Goal: Complete application form: Complete application form

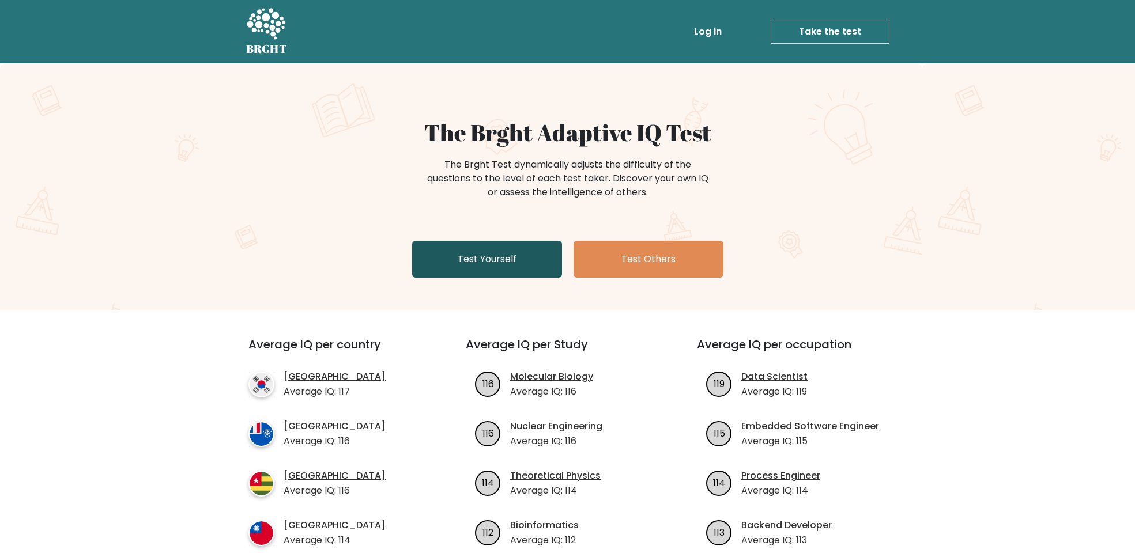
click at [492, 269] on link "Test Yourself" at bounding box center [487, 259] width 150 height 37
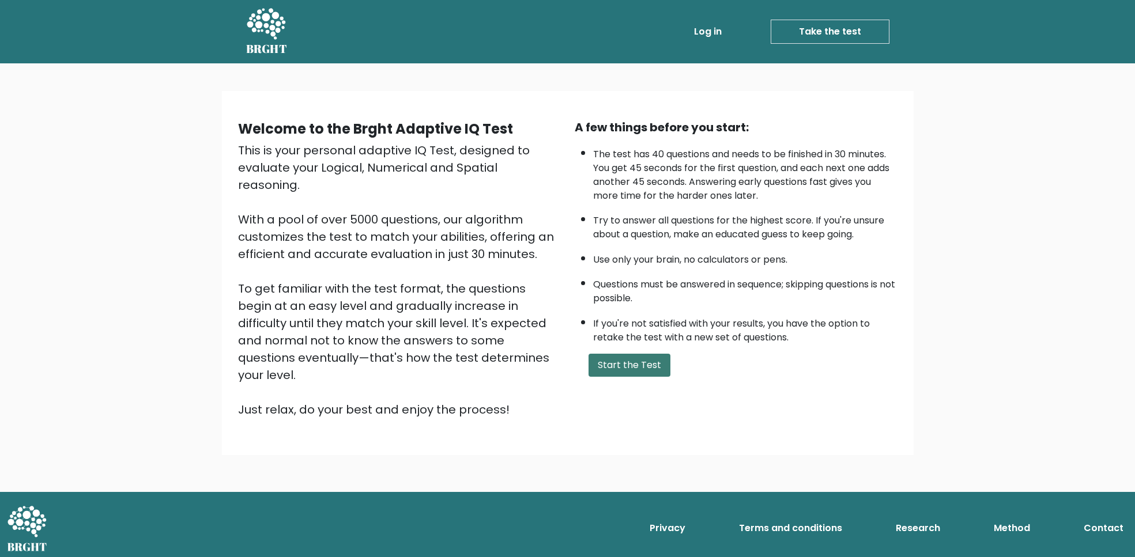
click at [616, 354] on button "Start the Test" at bounding box center [629, 365] width 82 height 23
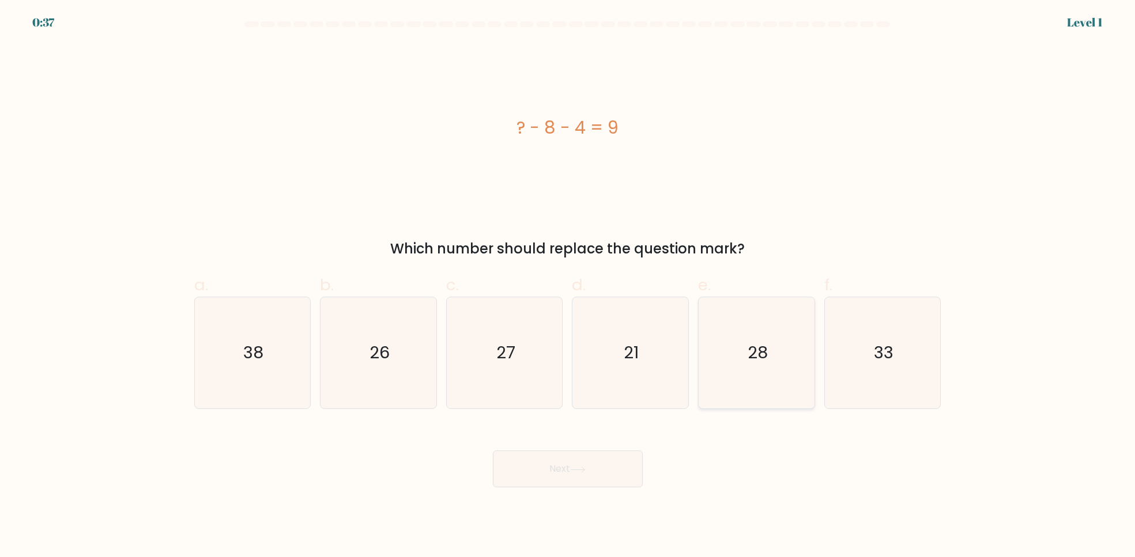
click at [703, 371] on icon "28" at bounding box center [756, 352] width 111 height 111
click at [568, 286] on input "e. 28" at bounding box center [568, 282] width 1 height 7
radio input "true"
drag, startPoint x: 656, startPoint y: 375, endPoint x: 646, endPoint y: 408, distance: 34.5
click at [656, 375] on icon "21" at bounding box center [630, 352] width 111 height 111
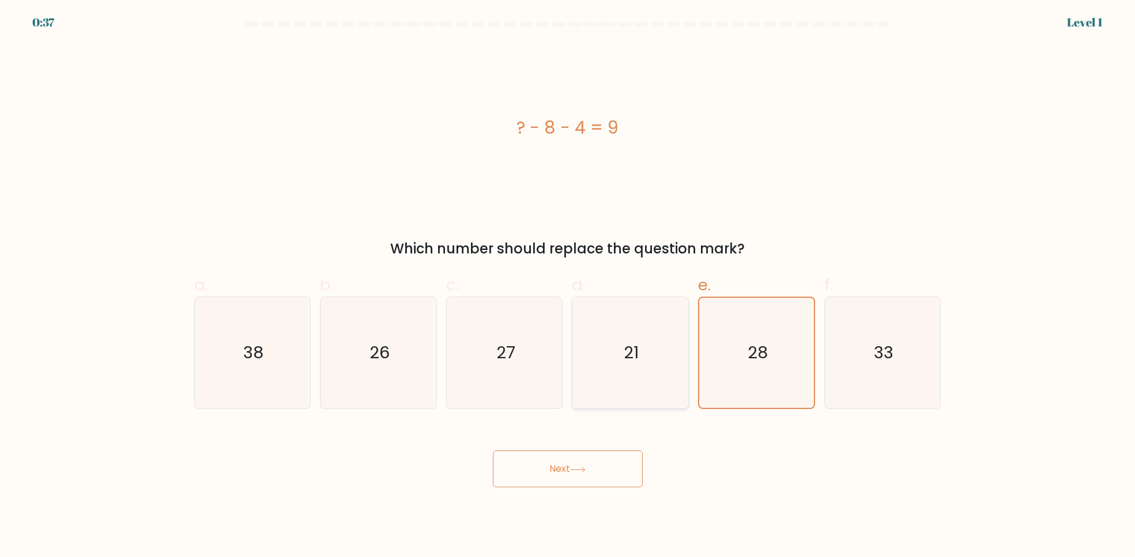
click at [568, 286] on input "d. 21" at bounding box center [568, 282] width 1 height 7
radio input "true"
click at [629, 463] on button "Next" at bounding box center [568, 469] width 150 height 37
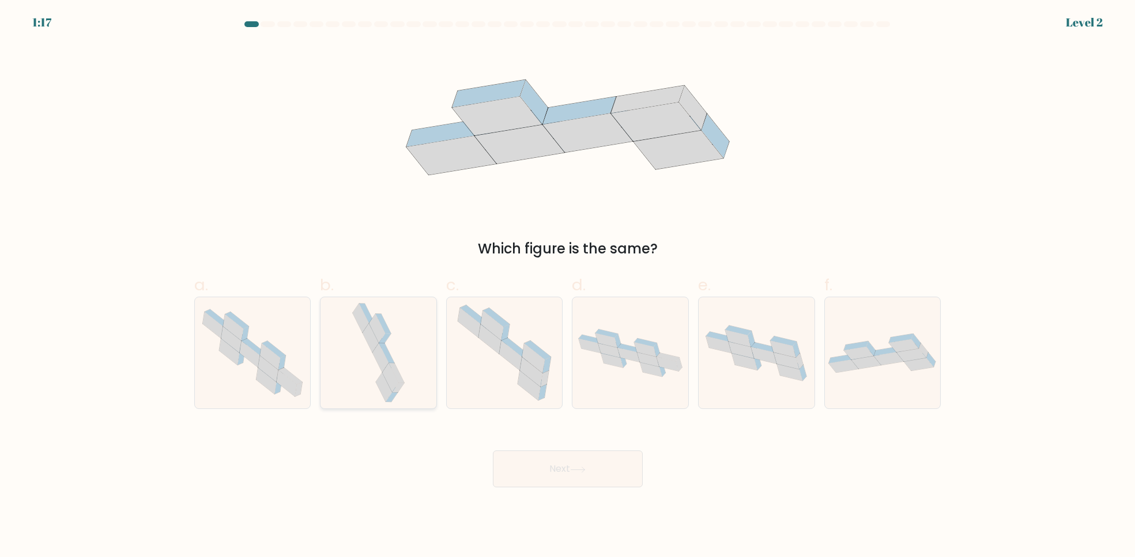
drag, startPoint x: 411, startPoint y: 390, endPoint x: 426, endPoint y: 404, distance: 20.4
click at [407, 390] on icon at bounding box center [378, 352] width 58 height 111
click at [568, 286] on input "b." at bounding box center [568, 282] width 1 height 7
radio input "true"
click at [554, 474] on button "Next" at bounding box center [568, 469] width 150 height 37
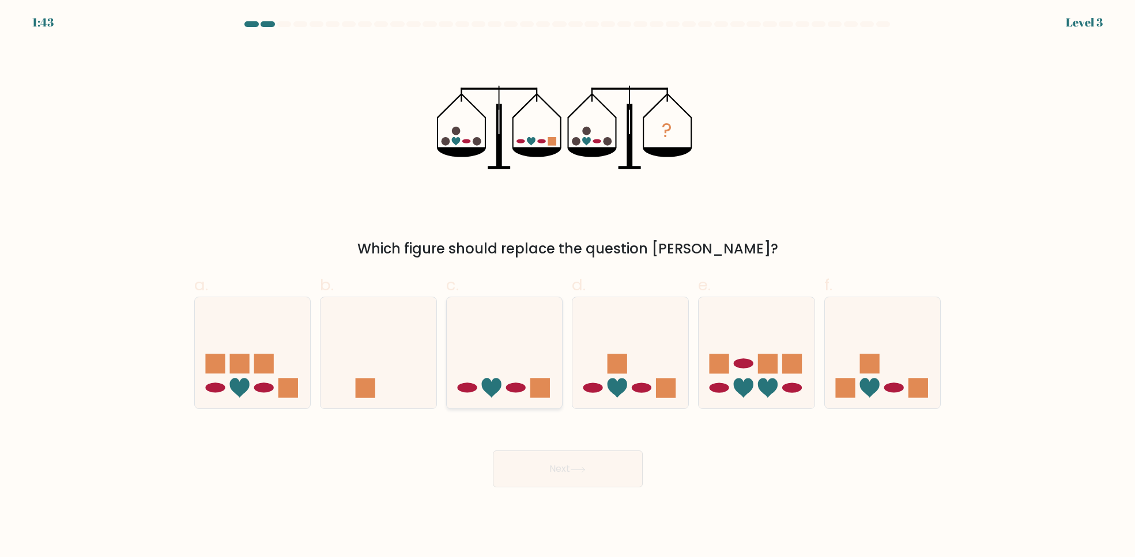
click at [492, 394] on icon at bounding box center [492, 388] width 20 height 20
click at [568, 286] on input "c." at bounding box center [568, 282] width 1 height 7
radio input "true"
click at [518, 460] on button "Next" at bounding box center [568, 469] width 150 height 37
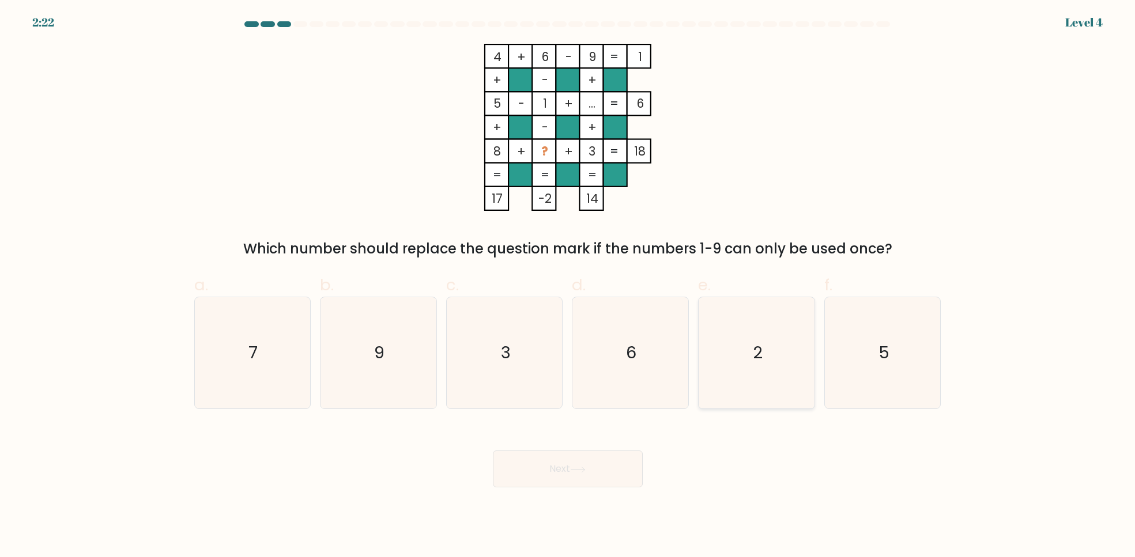
click at [752, 344] on icon "2" at bounding box center [756, 352] width 111 height 111
click at [568, 286] on input "e. 2" at bounding box center [568, 282] width 1 height 7
radio input "true"
click at [237, 372] on icon "7" at bounding box center [252, 352] width 111 height 111
click at [568, 286] on input "a. 7" at bounding box center [568, 282] width 1 height 7
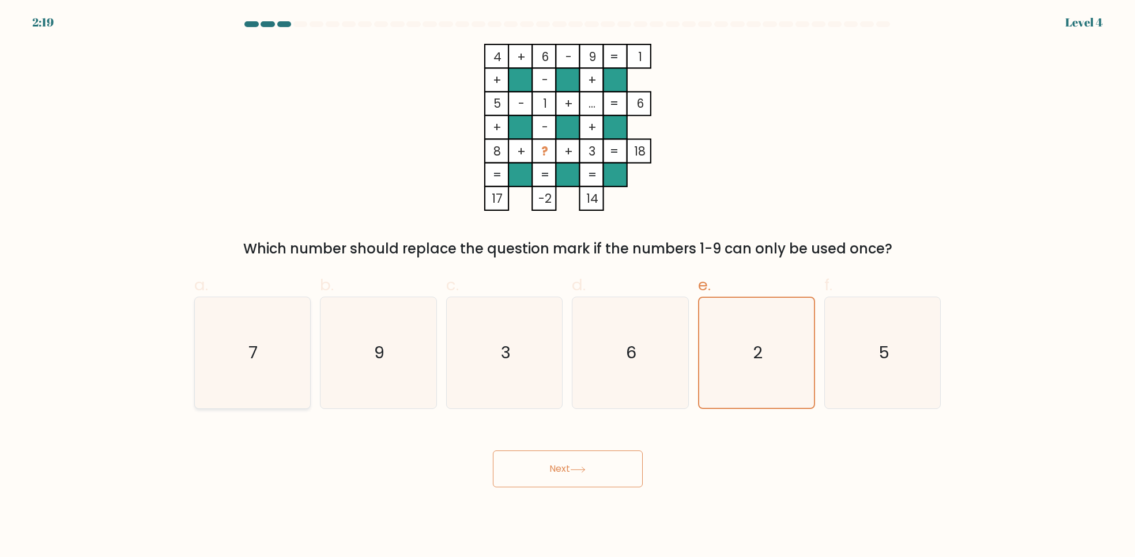
radio input "true"
click at [569, 471] on button "Next" at bounding box center [568, 469] width 150 height 37
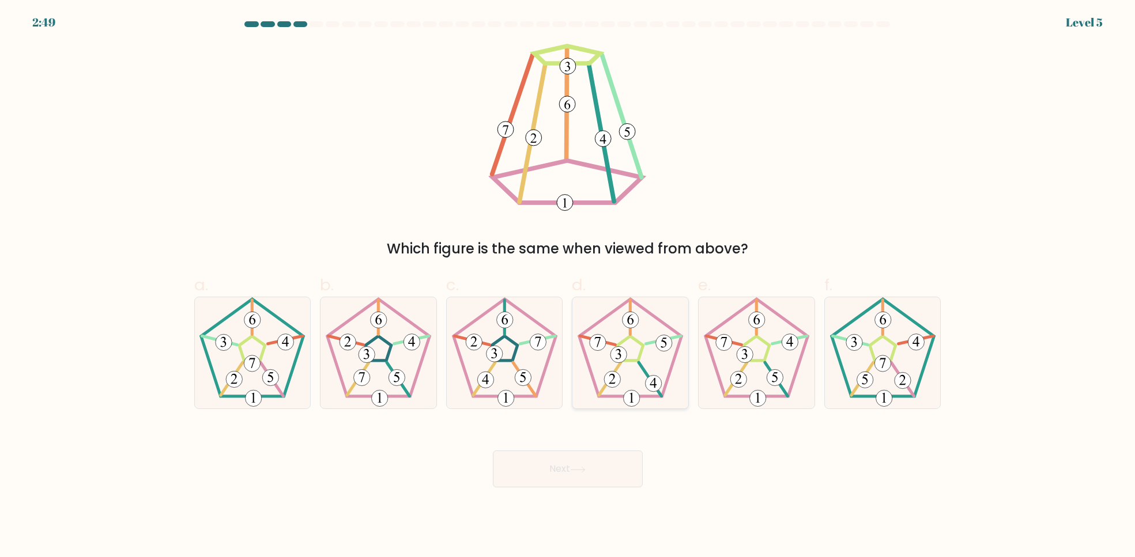
click at [608, 394] on icon at bounding box center [630, 352] width 111 height 111
click at [568, 286] on input "d." at bounding box center [568, 282] width 1 height 7
radio input "true"
click at [587, 481] on button "Next" at bounding box center [568, 469] width 150 height 37
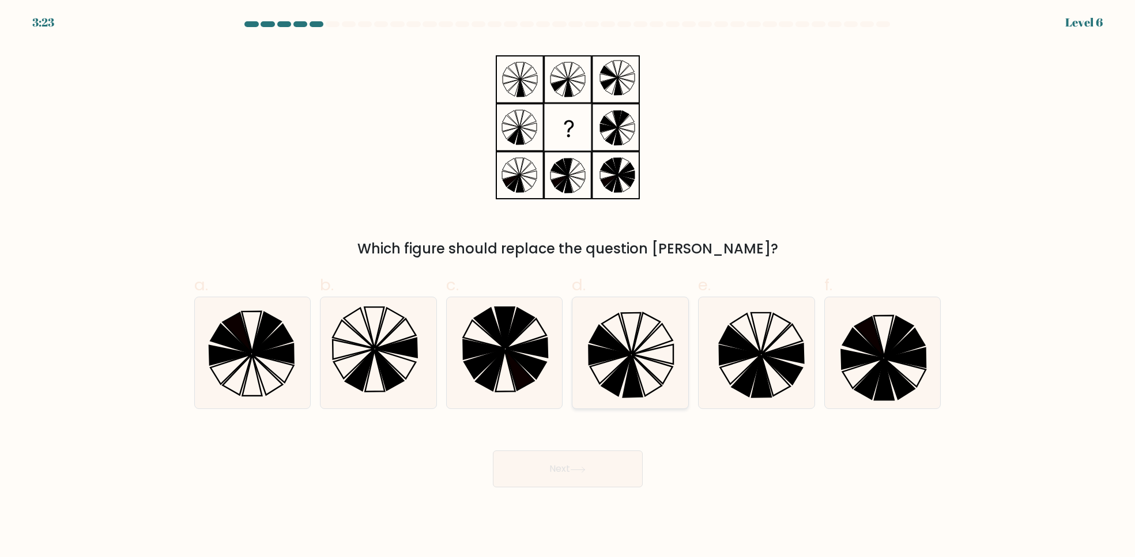
click at [602, 394] on icon at bounding box center [630, 352] width 111 height 111
click at [568, 286] on input "d." at bounding box center [568, 282] width 1 height 7
radio input "true"
click at [570, 475] on button "Next" at bounding box center [568, 469] width 150 height 37
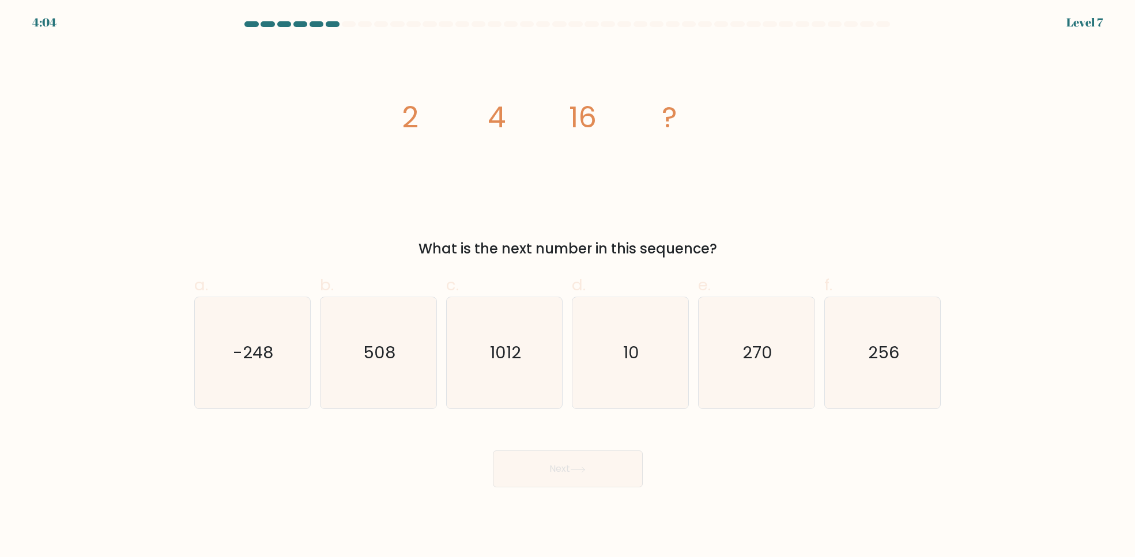
click at [946, 398] on div "a. -248 b. 508 c. 1012" at bounding box center [567, 336] width 761 height 145
click at [898, 399] on icon "256" at bounding box center [882, 352] width 111 height 111
click at [568, 286] on input "f. 256" at bounding box center [568, 282] width 1 height 7
radio input "true"
click at [560, 485] on button "Next" at bounding box center [568, 469] width 150 height 37
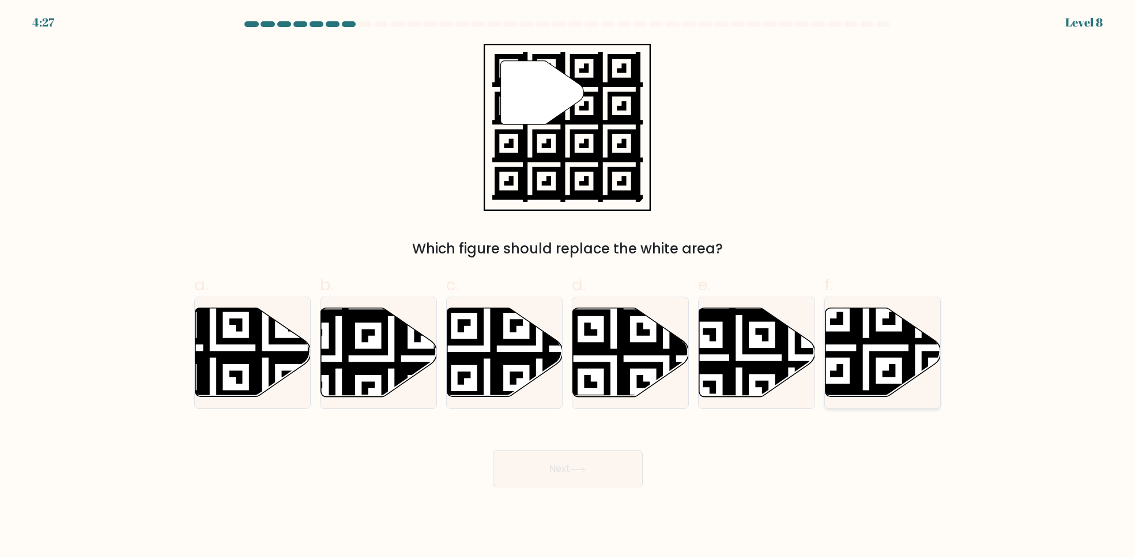
click at [869, 394] on icon at bounding box center [918, 401] width 210 height 210
click at [568, 286] on input "f." at bounding box center [568, 282] width 1 height 7
radio input "true"
click at [582, 470] on icon at bounding box center [578, 470] width 16 height 6
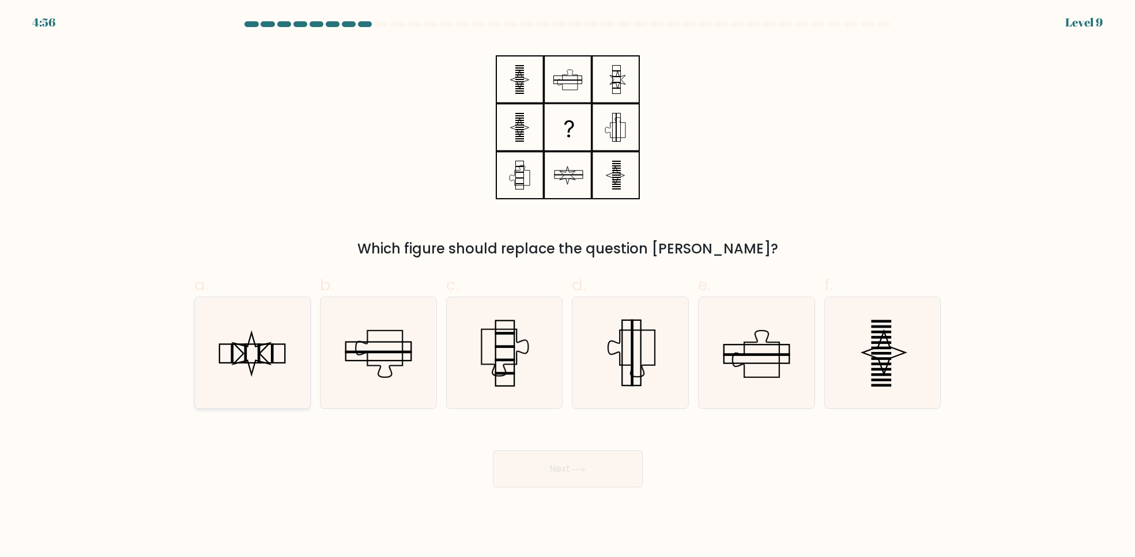
click at [241, 350] on icon at bounding box center [252, 352] width 111 height 111
click at [568, 286] on input "a." at bounding box center [568, 282] width 1 height 7
radio input "true"
click at [573, 465] on button "Next" at bounding box center [568, 469] width 150 height 37
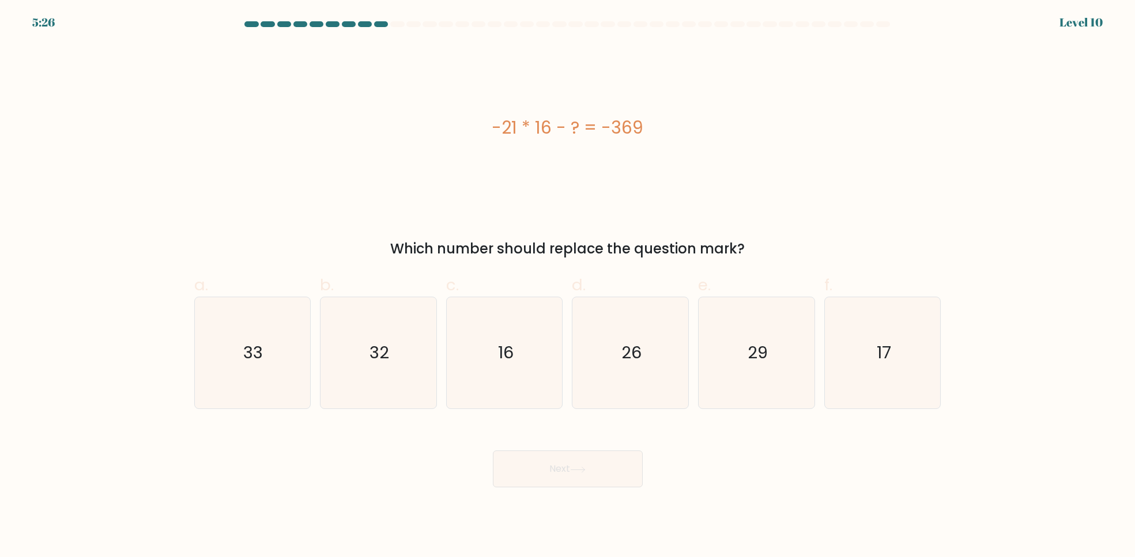
drag, startPoint x: 282, startPoint y: 367, endPoint x: 462, endPoint y: 464, distance: 204.0
click at [282, 367] on icon "33" at bounding box center [252, 352] width 111 height 111
click at [568, 286] on input "a. 33" at bounding box center [568, 282] width 1 height 7
radio input "true"
click at [552, 477] on button "Next" at bounding box center [568, 469] width 150 height 37
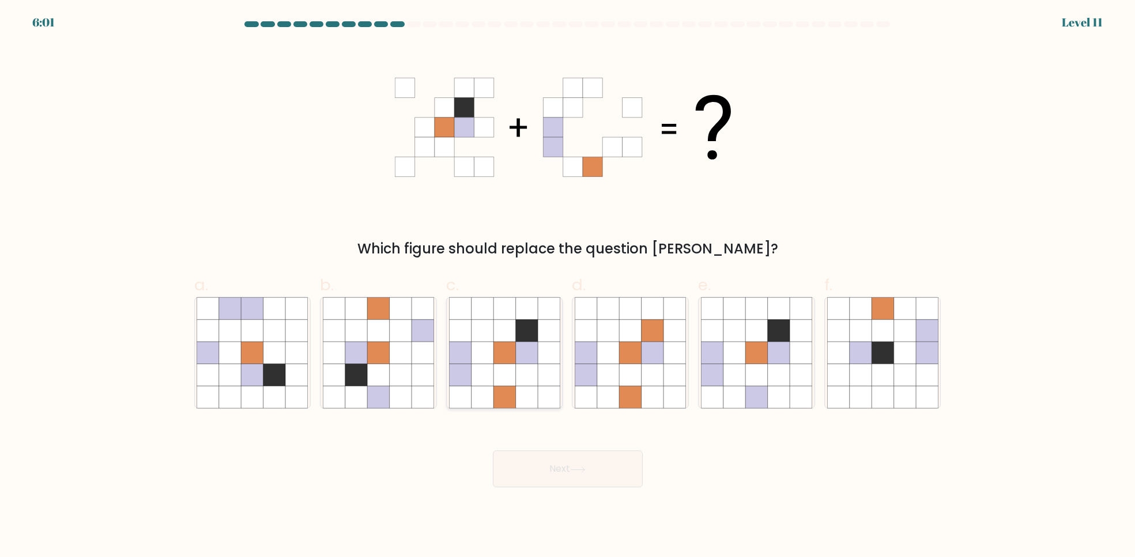
click at [516, 398] on icon at bounding box center [526, 398] width 22 height 22
click at [568, 286] on input "c." at bounding box center [568, 282] width 1 height 7
radio input "true"
click at [541, 473] on button "Next" at bounding box center [568, 469] width 150 height 37
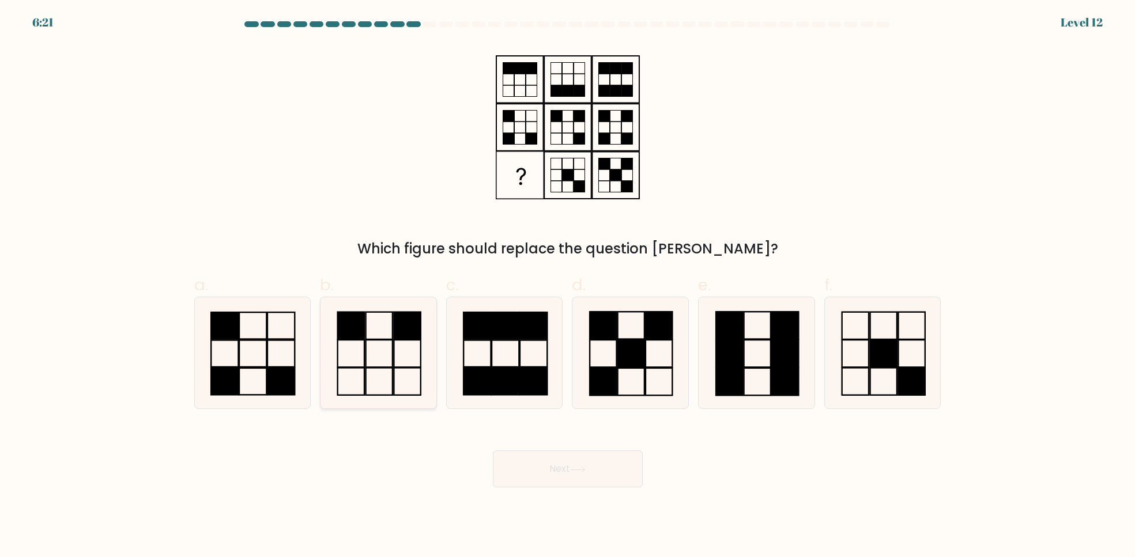
click at [402, 358] on icon at bounding box center [378, 352] width 111 height 111
click at [568, 286] on input "b." at bounding box center [568, 282] width 1 height 7
radio input "true"
click at [561, 480] on button "Next" at bounding box center [568, 469] width 150 height 37
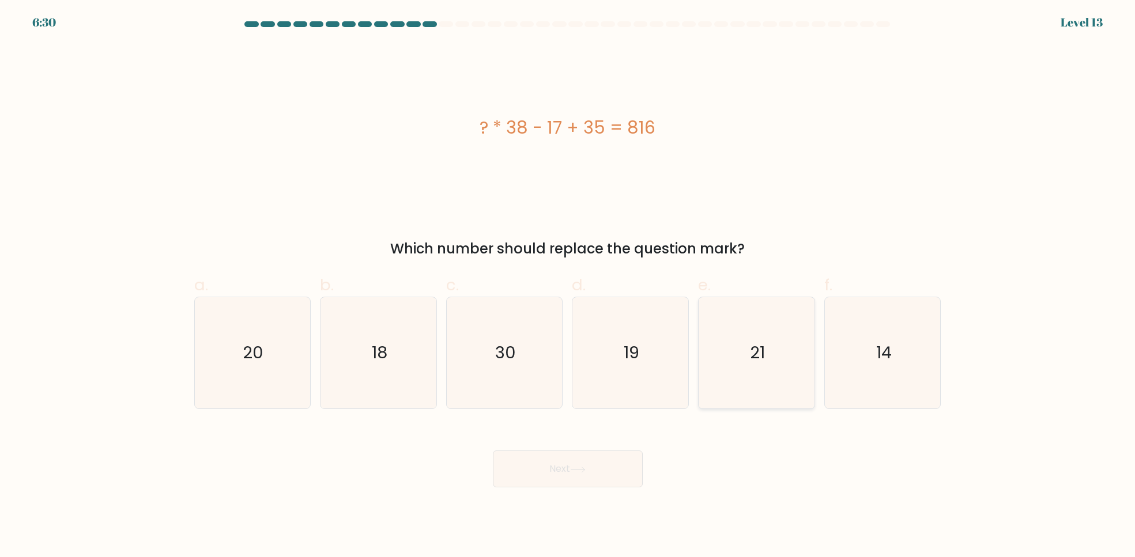
click at [746, 378] on icon "21" at bounding box center [756, 352] width 111 height 111
click at [568, 286] on input "e. 21" at bounding box center [568, 282] width 1 height 7
radio input "true"
click at [610, 484] on button "Next" at bounding box center [568, 469] width 150 height 37
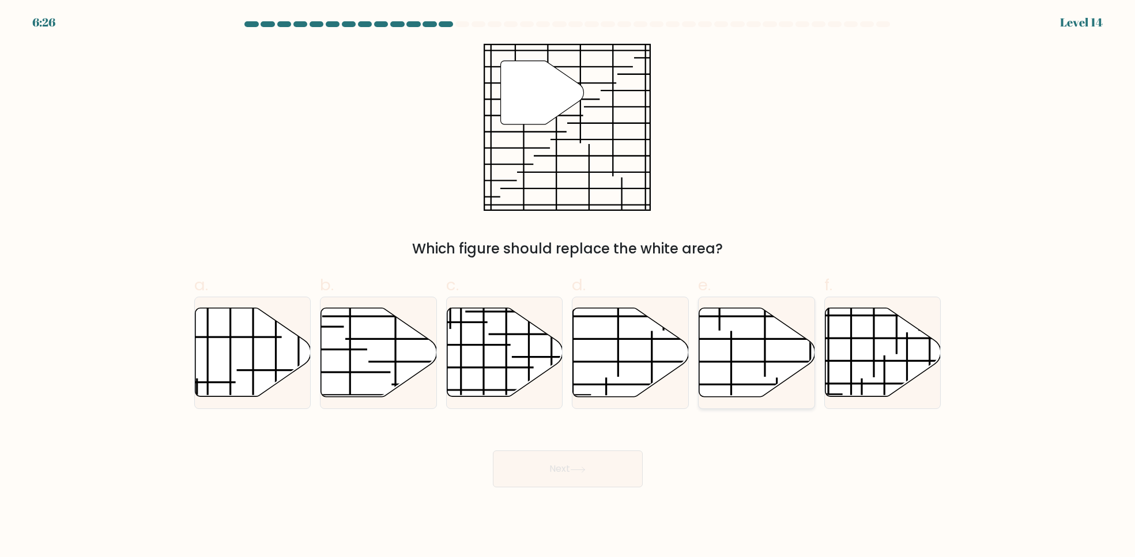
click at [739, 389] on icon at bounding box center [757, 352] width 116 height 89
click at [568, 286] on input "e." at bounding box center [568, 282] width 1 height 7
radio input "true"
click at [502, 367] on icon at bounding box center [505, 352] width 116 height 89
click at [568, 286] on input "c." at bounding box center [568, 282] width 1 height 7
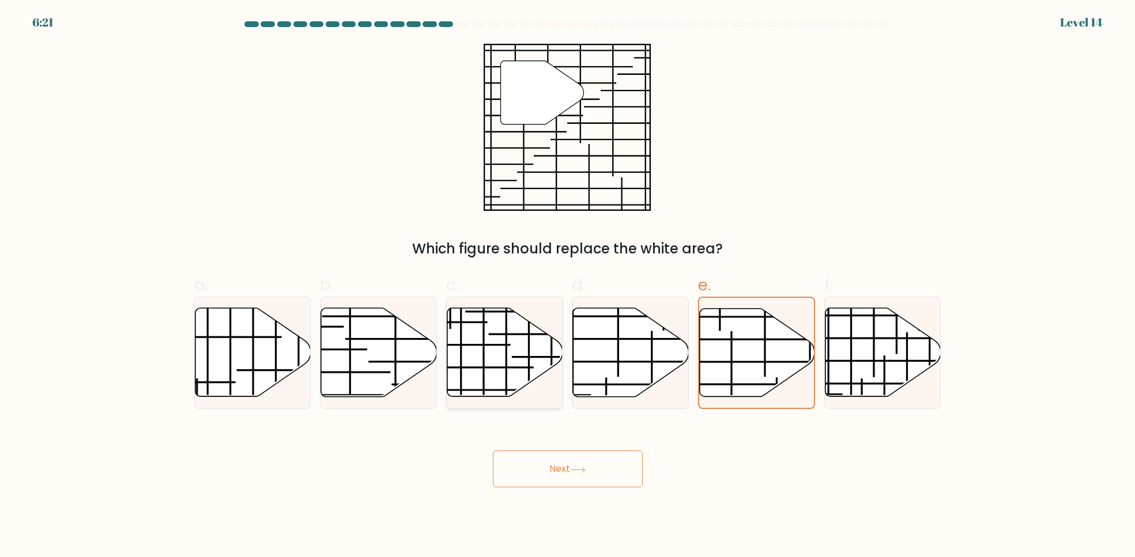
radio input "true"
click at [406, 372] on icon at bounding box center [379, 352] width 116 height 89
click at [568, 286] on input "b." at bounding box center [568, 282] width 1 height 7
radio input "true"
click at [592, 364] on icon at bounding box center [631, 352] width 116 height 89
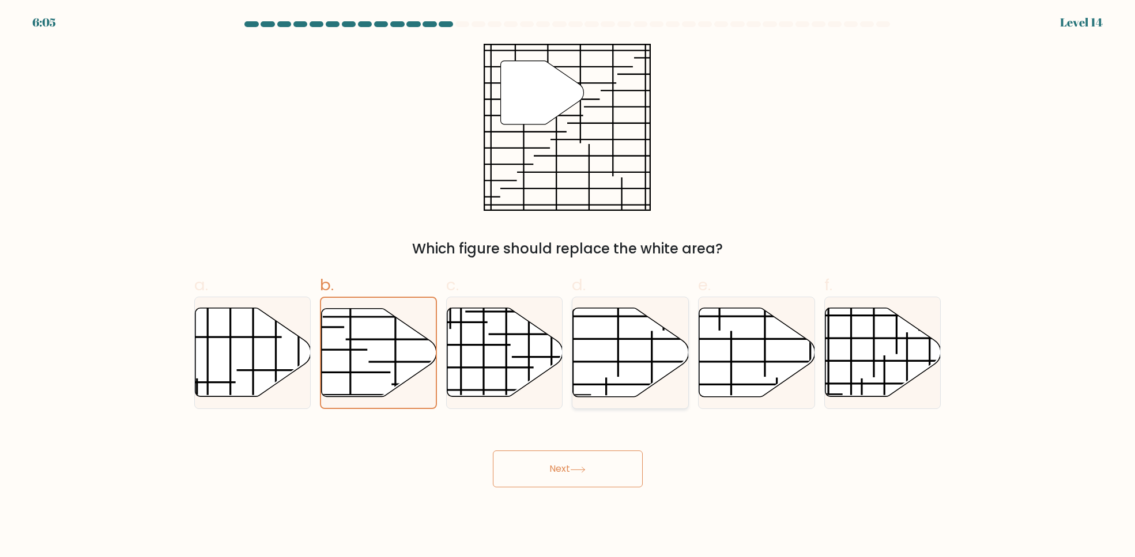
click at [568, 286] on input "d." at bounding box center [568, 282] width 1 height 7
radio input "true"
click at [737, 391] on icon at bounding box center [757, 352] width 116 height 89
click at [568, 286] on input "e." at bounding box center [568, 282] width 1 height 7
radio input "true"
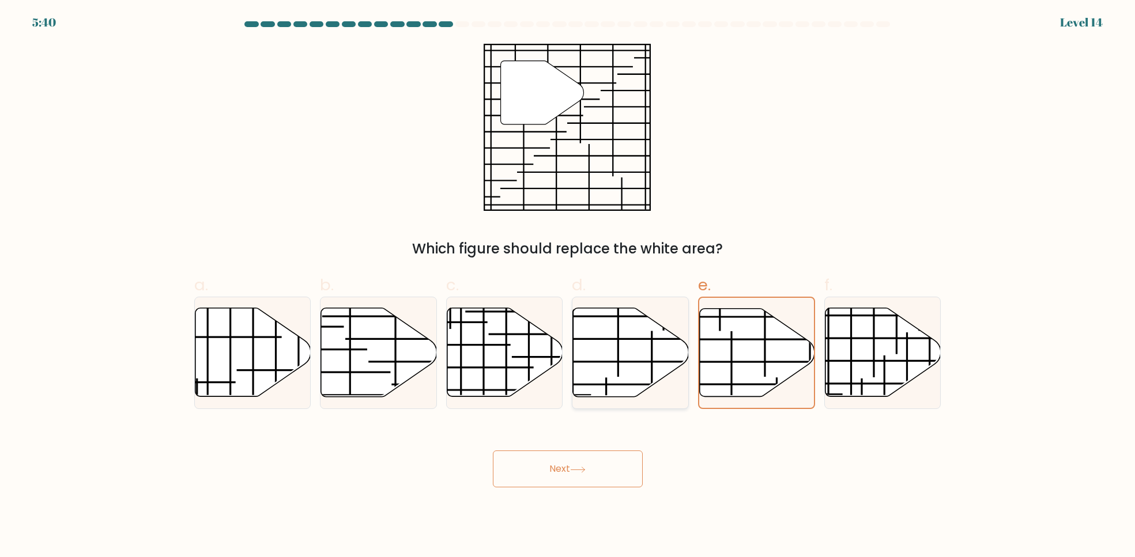
click at [607, 348] on icon at bounding box center [631, 352] width 116 height 89
click at [568, 286] on input "d." at bounding box center [568, 282] width 1 height 7
radio input "true"
click at [614, 471] on button "Next" at bounding box center [568, 469] width 150 height 37
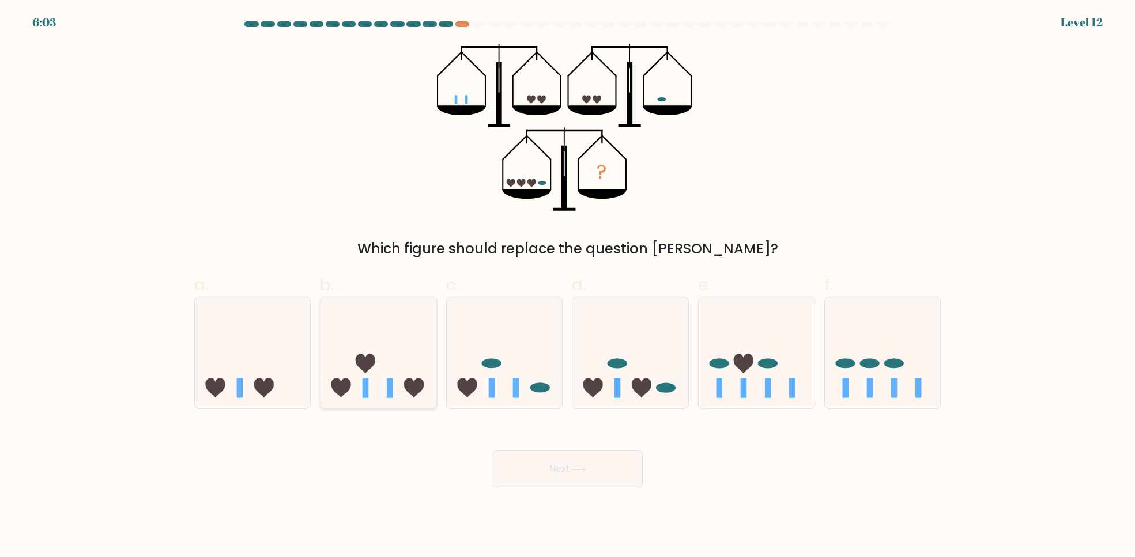
click at [372, 371] on icon at bounding box center [378, 353] width 116 height 96
click at [568, 286] on input "b." at bounding box center [568, 282] width 1 height 7
radio input "true"
click at [558, 466] on button "Next" at bounding box center [568, 469] width 150 height 37
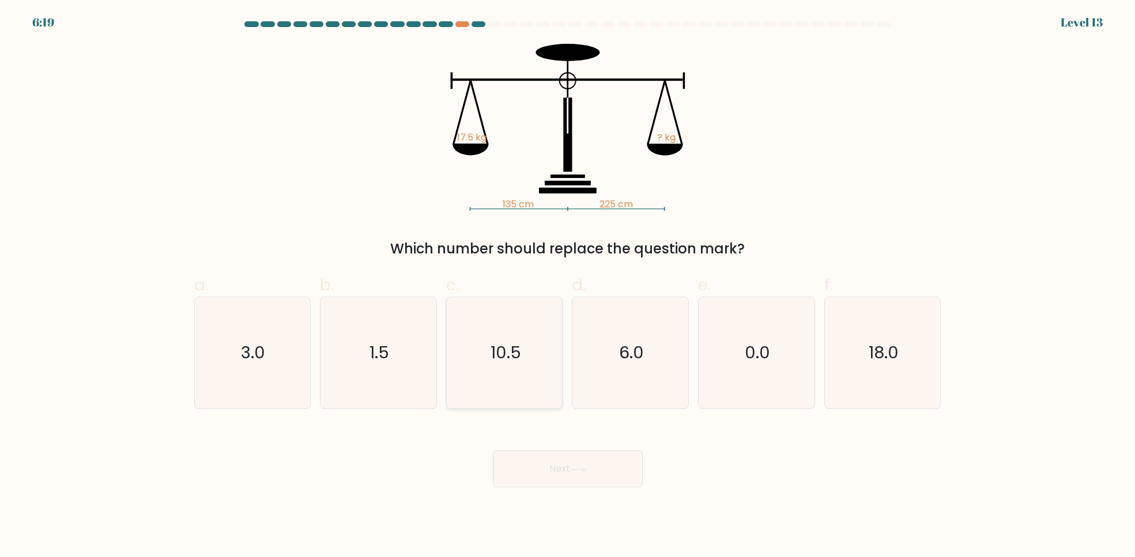
click at [505, 339] on icon "10.5" at bounding box center [504, 352] width 111 height 111
click at [568, 286] on input "c. 10.5" at bounding box center [568, 282] width 1 height 7
radio input "true"
click at [563, 474] on button "Next" at bounding box center [568, 469] width 150 height 37
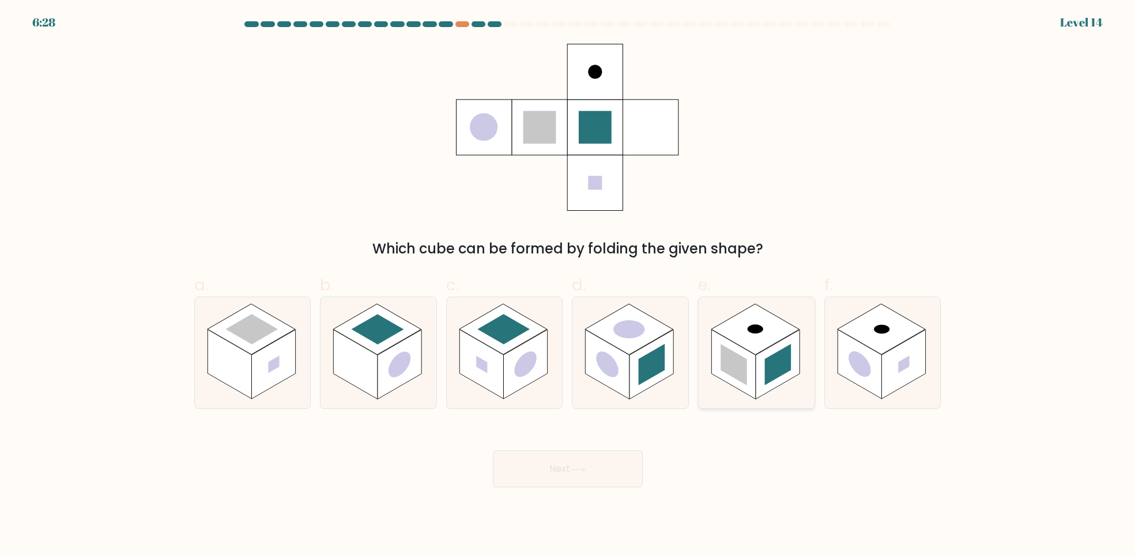
click at [726, 361] on rect at bounding box center [733, 365] width 27 height 41
click at [568, 286] on input "e." at bounding box center [568, 282] width 1 height 7
radio input "true"
click at [572, 475] on button "Next" at bounding box center [568, 469] width 150 height 37
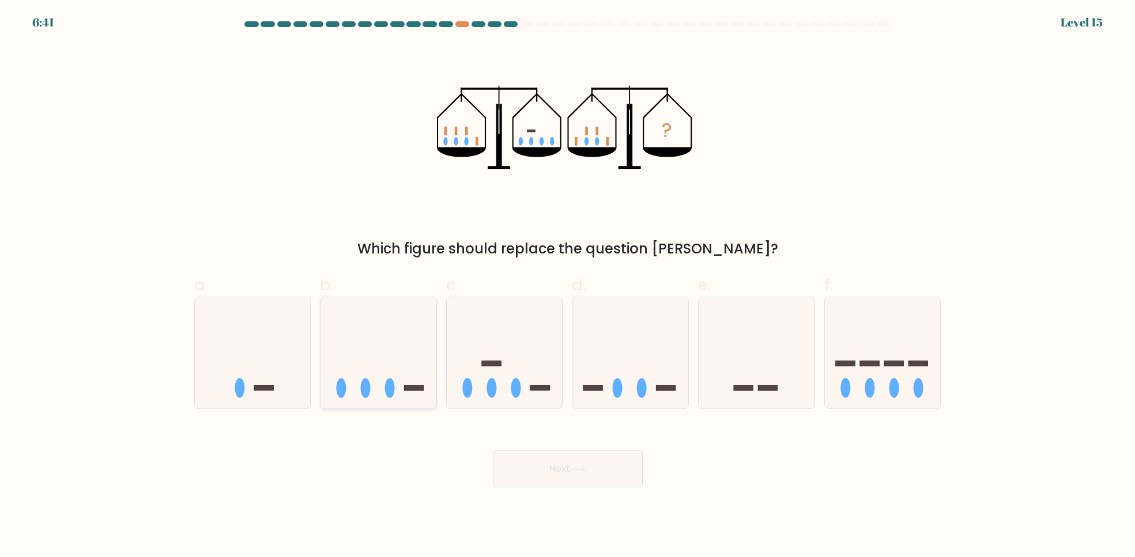
click at [394, 394] on icon at bounding box center [378, 353] width 116 height 96
click at [568, 286] on input "b." at bounding box center [568, 282] width 1 height 7
radio input "true"
click at [584, 471] on icon at bounding box center [578, 469] width 14 height 5
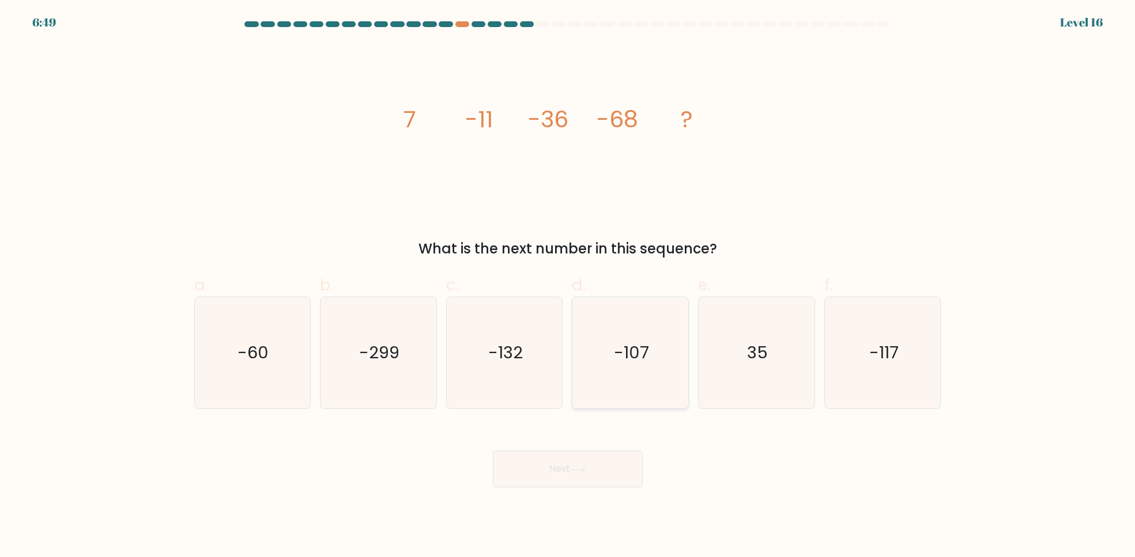
click at [626, 350] on text "-107" at bounding box center [631, 353] width 35 height 23
click at [568, 286] on input "d. -107" at bounding box center [568, 282] width 1 height 7
radio input "true"
click at [598, 468] on button "Next" at bounding box center [568, 469] width 150 height 37
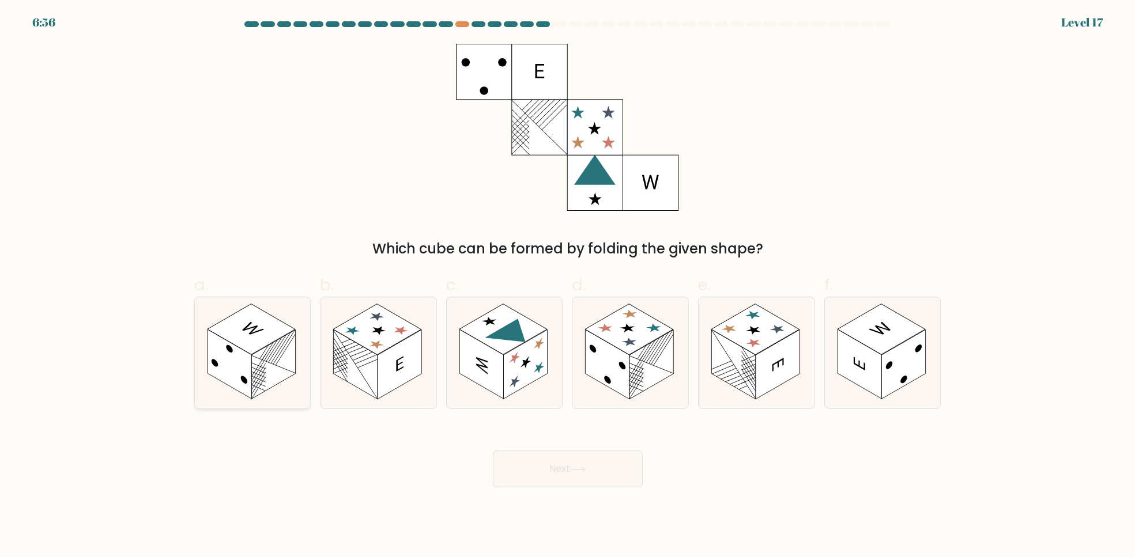
click at [255, 380] on rect at bounding box center [273, 365] width 44 height 70
click at [568, 286] on input "a." at bounding box center [568, 282] width 1 height 7
radio input "true"
click at [352, 353] on rect at bounding box center [356, 365] width 44 height 70
click at [568, 286] on input "b." at bounding box center [568, 282] width 1 height 7
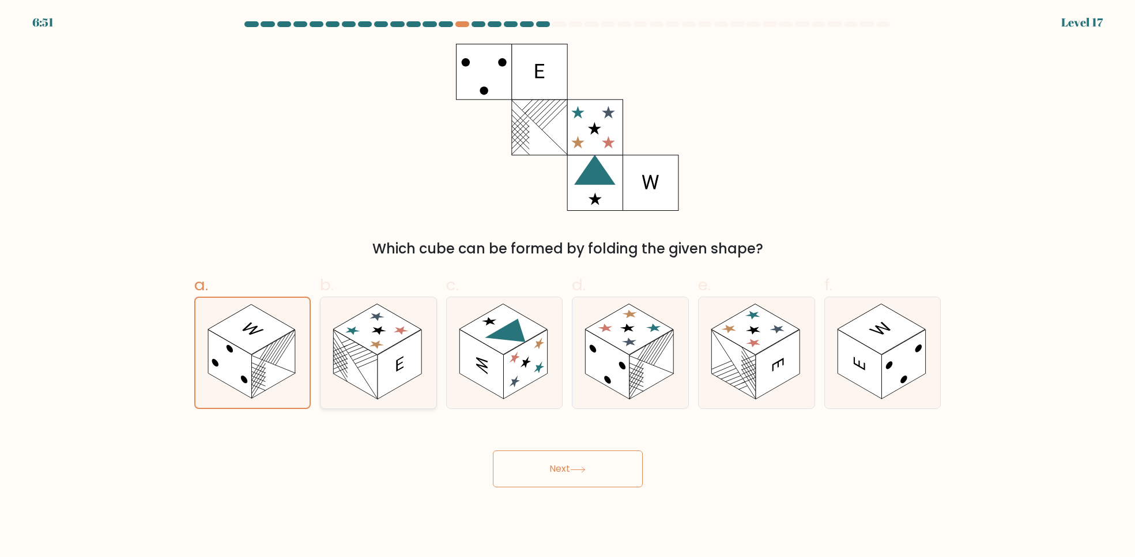
radio input "true"
click at [563, 482] on button "Next" at bounding box center [568, 469] width 150 height 37
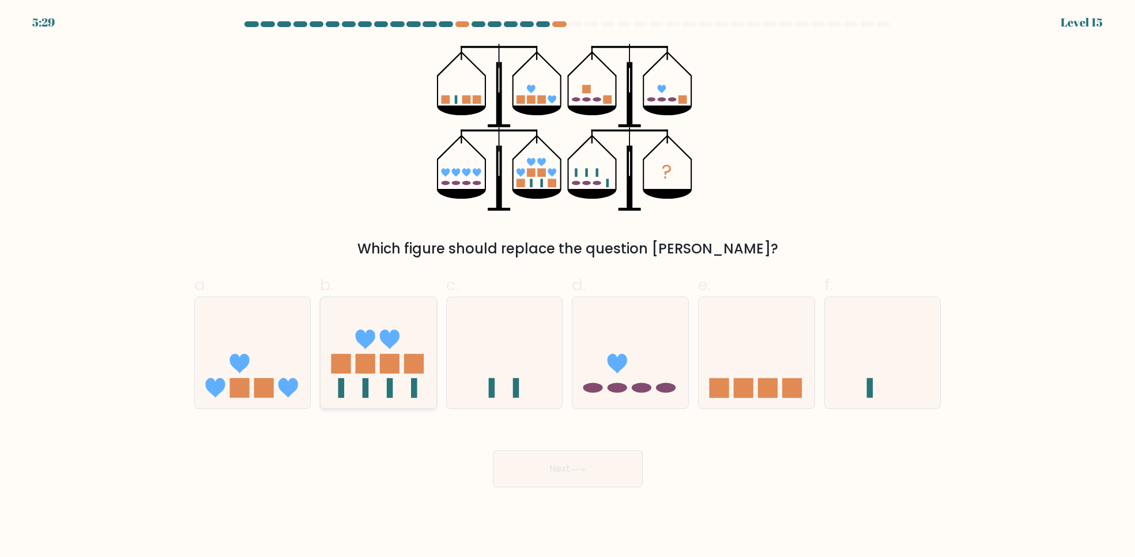
click at [357, 341] on icon at bounding box center [366, 340] width 20 height 20
click at [568, 286] on input "b." at bounding box center [568, 282] width 1 height 7
radio input "true"
click at [569, 460] on button "Next" at bounding box center [568, 469] width 150 height 37
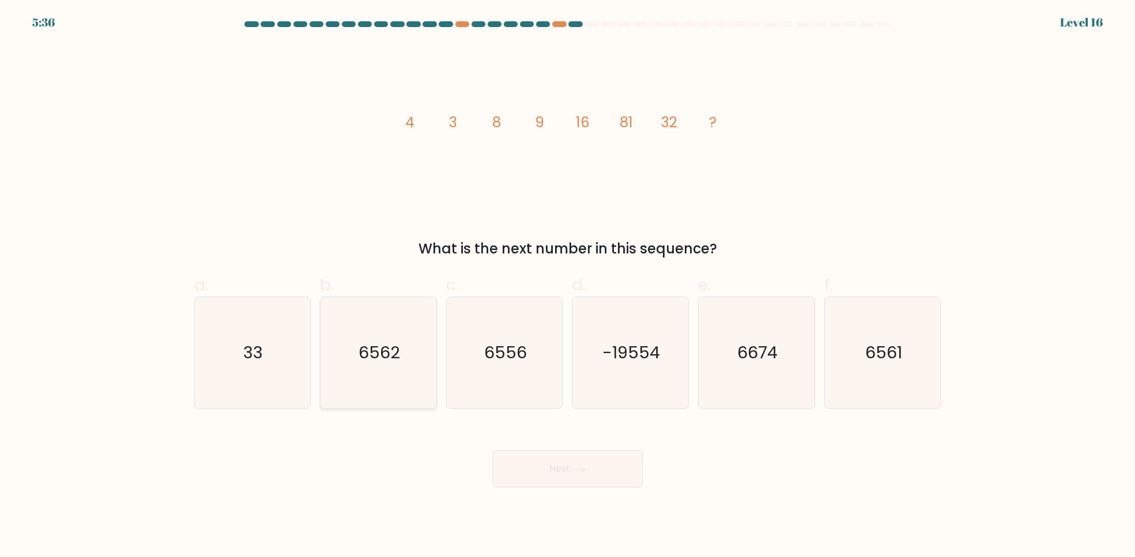
click at [354, 349] on icon "6562" at bounding box center [378, 352] width 111 height 111
click at [568, 286] on input "b. 6562" at bounding box center [568, 282] width 1 height 7
radio input "true"
click at [883, 364] on text "6561" at bounding box center [883, 353] width 37 height 23
click at [568, 286] on input "f. 6561" at bounding box center [568, 282] width 1 height 7
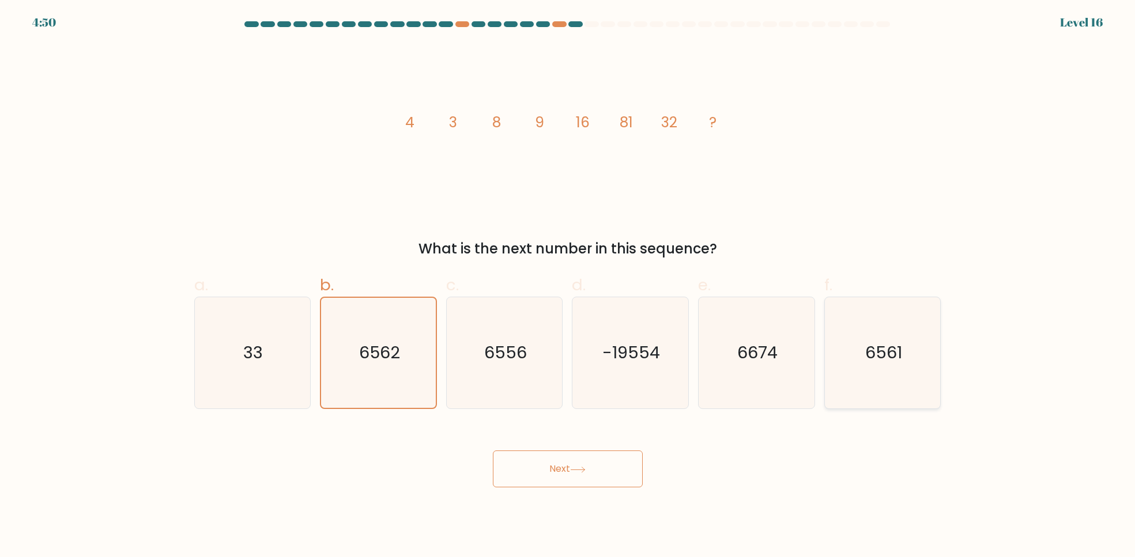
radio input "true"
click at [564, 459] on button "Next" at bounding box center [568, 469] width 150 height 37
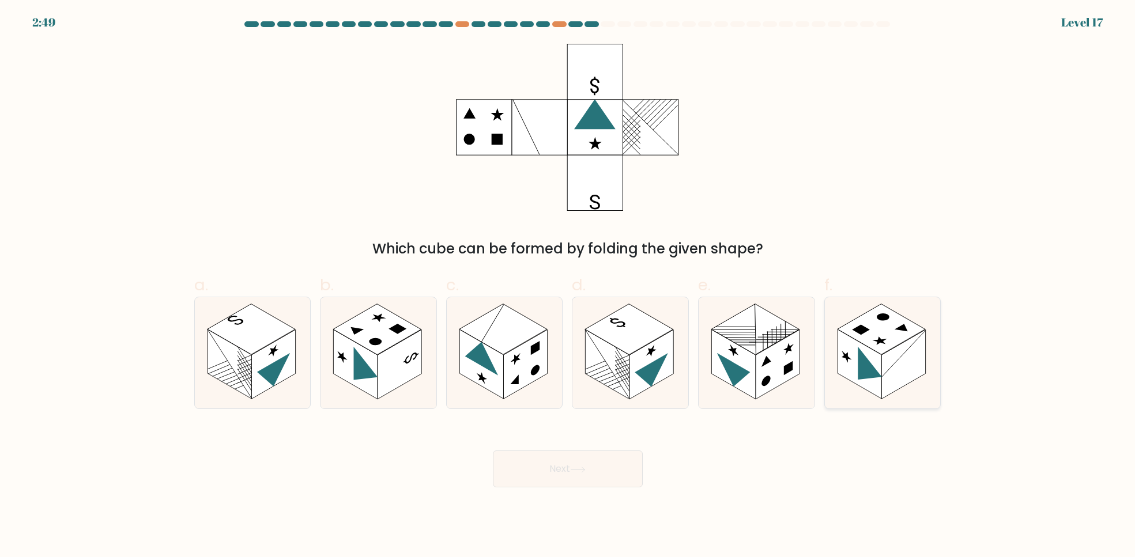
click at [886, 391] on rect at bounding box center [904, 365] width 44 height 70
click at [568, 286] on input "f." at bounding box center [568, 282] width 1 height 7
radio input "true"
click at [652, 345] on rect at bounding box center [651, 365] width 44 height 70
click at [568, 286] on input "d." at bounding box center [568, 282] width 1 height 7
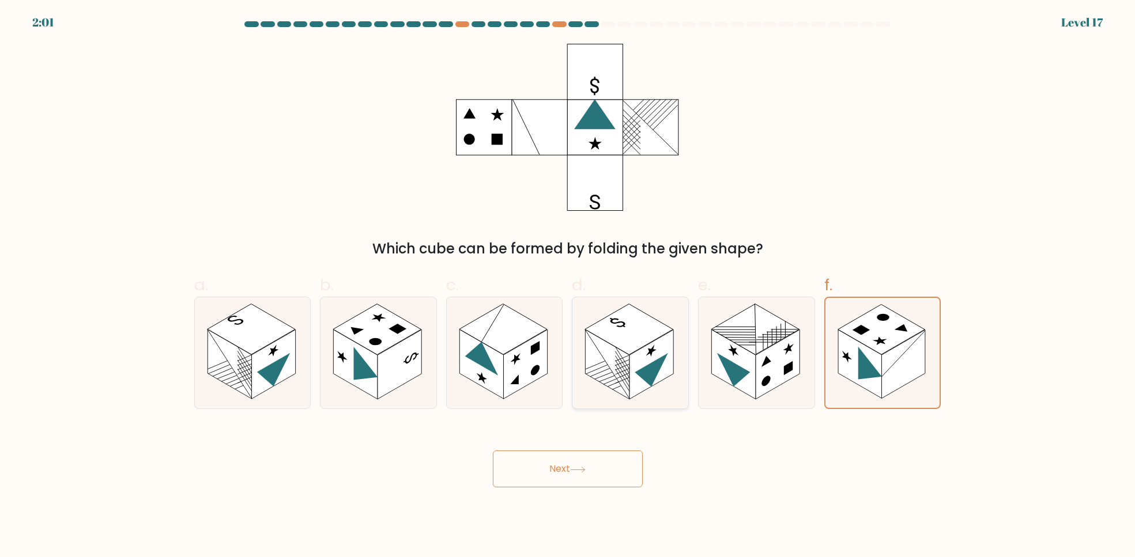
radio input "true"
click at [597, 471] on button "Next" at bounding box center [568, 469] width 150 height 37
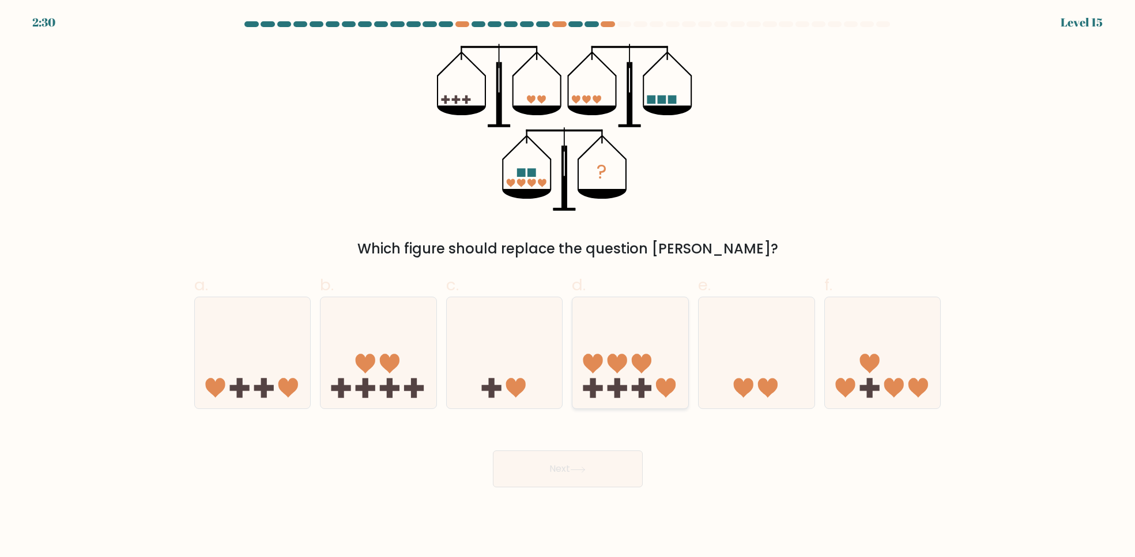
click at [654, 359] on icon at bounding box center [630, 353] width 116 height 96
click at [568, 286] on input "d." at bounding box center [568, 282] width 1 height 7
radio input "true"
click at [631, 460] on button "Next" at bounding box center [568, 469] width 150 height 37
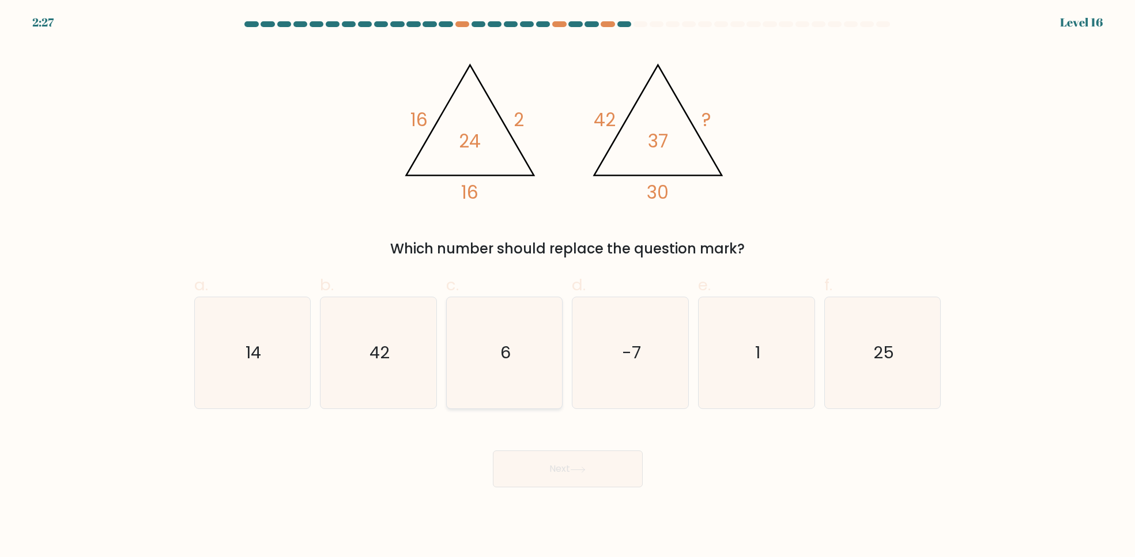
drag, startPoint x: 473, startPoint y: 338, endPoint x: 480, endPoint y: 349, distance: 12.8
click at [473, 338] on icon "6" at bounding box center [504, 352] width 111 height 111
click at [568, 286] on input "c. 6" at bounding box center [568, 282] width 1 height 7
radio input "true"
click at [551, 460] on button "Next" at bounding box center [568, 469] width 150 height 37
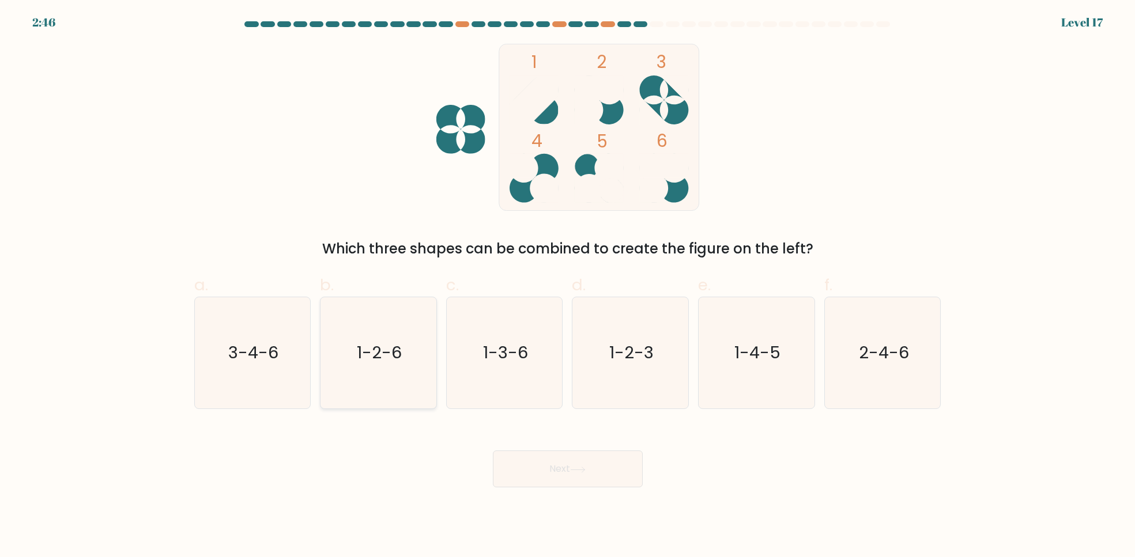
click at [385, 381] on icon "1-2-6" at bounding box center [378, 352] width 111 height 111
click at [568, 286] on input "b. 1-2-6" at bounding box center [568, 282] width 1 height 7
radio input "true"
click at [523, 371] on icon "1-3-6" at bounding box center [504, 352] width 111 height 111
click at [568, 286] on input "c. 1-3-6" at bounding box center [568, 282] width 1 height 7
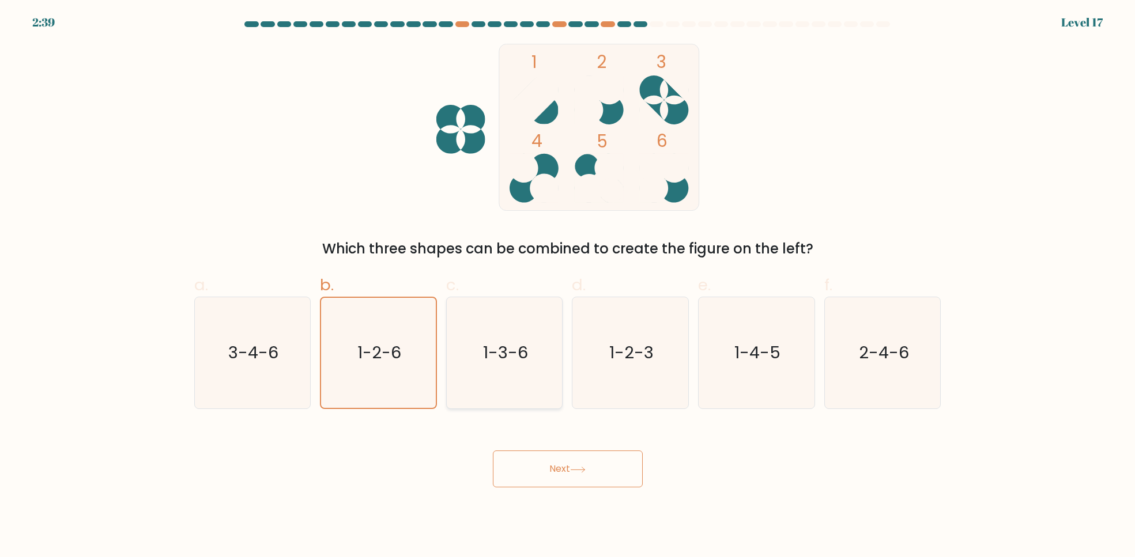
radio input "true"
click at [602, 364] on icon "1-2-3" at bounding box center [630, 352] width 111 height 111
click at [568, 286] on input "d. 1-2-3" at bounding box center [568, 282] width 1 height 7
radio input "true"
click at [765, 379] on icon "1-4-5" at bounding box center [756, 352] width 111 height 111
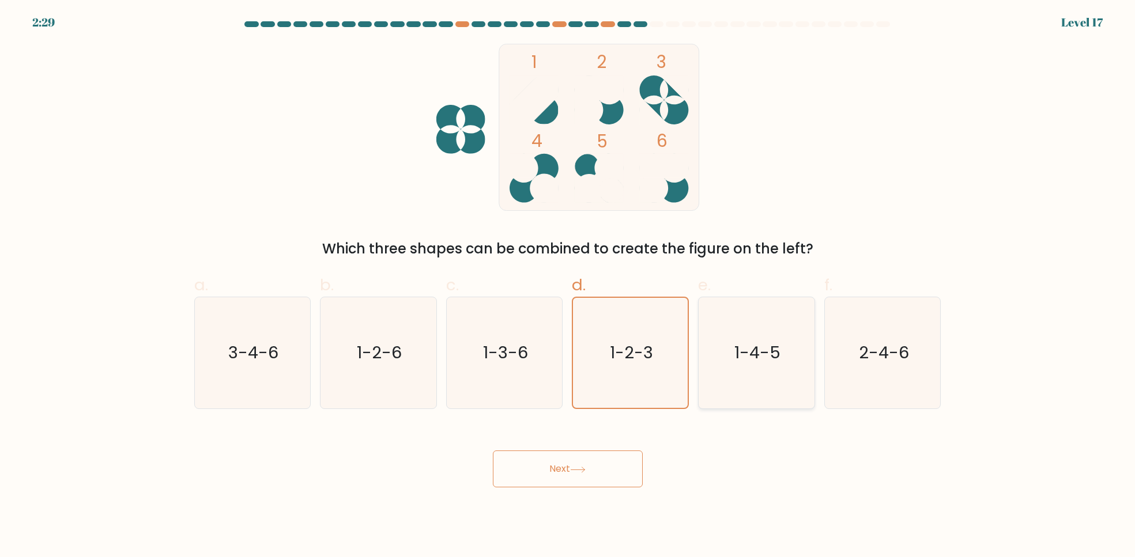
click at [568, 286] on input "e. 1-4-5" at bounding box center [568, 282] width 1 height 7
radio input "true"
click at [854, 327] on icon "2-4-6" at bounding box center [882, 352] width 111 height 111
click at [568, 286] on input "f. 2-4-6" at bounding box center [568, 282] width 1 height 7
radio input "true"
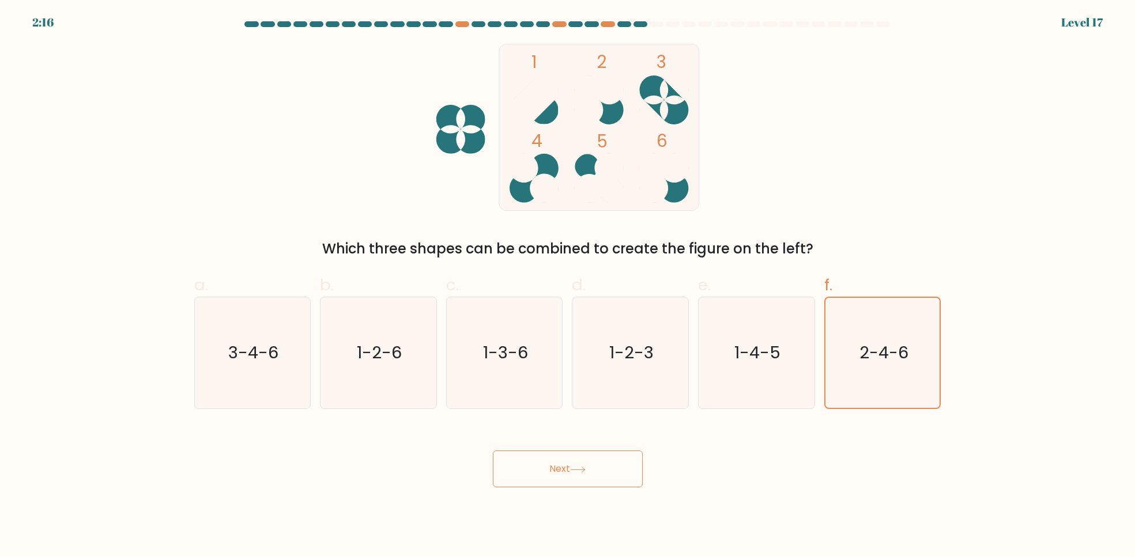
click at [555, 477] on button "Next" at bounding box center [568, 469] width 150 height 37
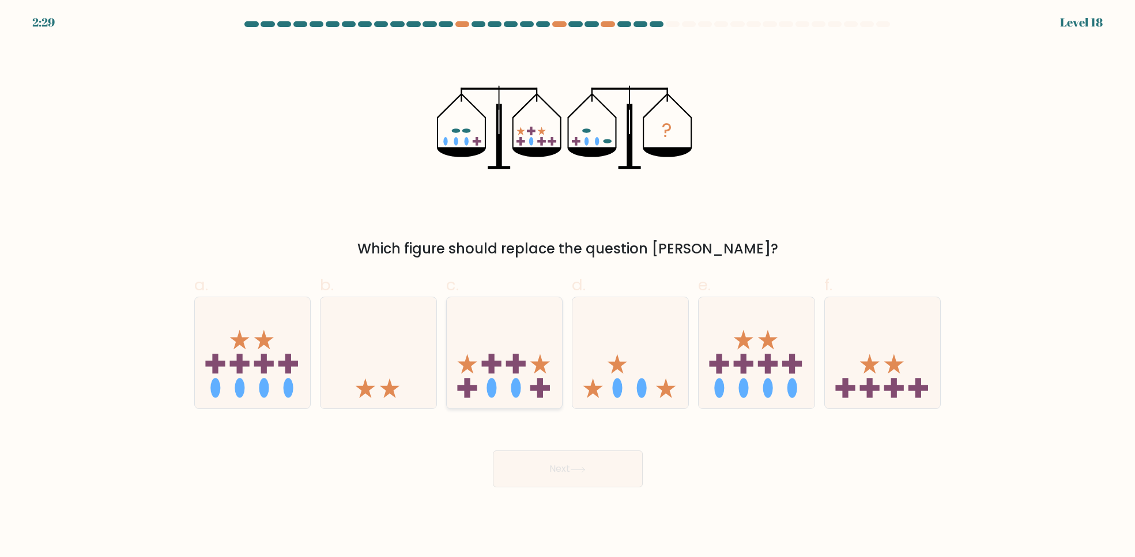
click at [499, 371] on icon at bounding box center [505, 353] width 116 height 96
click at [568, 286] on input "c." at bounding box center [568, 282] width 1 height 7
radio input "true"
click at [896, 387] on rect at bounding box center [894, 388] width 20 height 6
click at [568, 286] on input "f." at bounding box center [568, 282] width 1 height 7
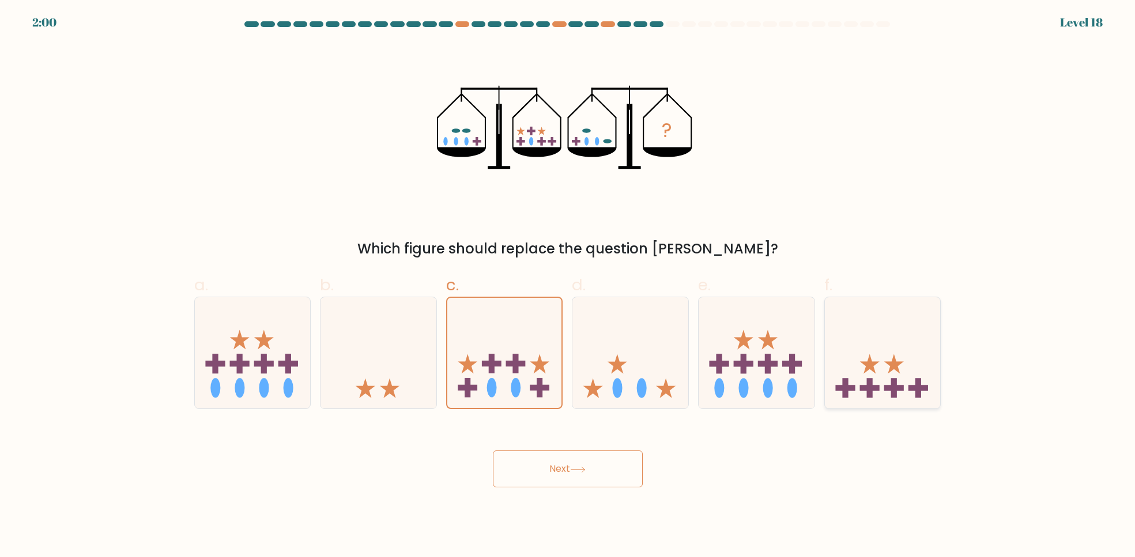
radio input "true"
click at [546, 474] on button "Next" at bounding box center [568, 469] width 150 height 37
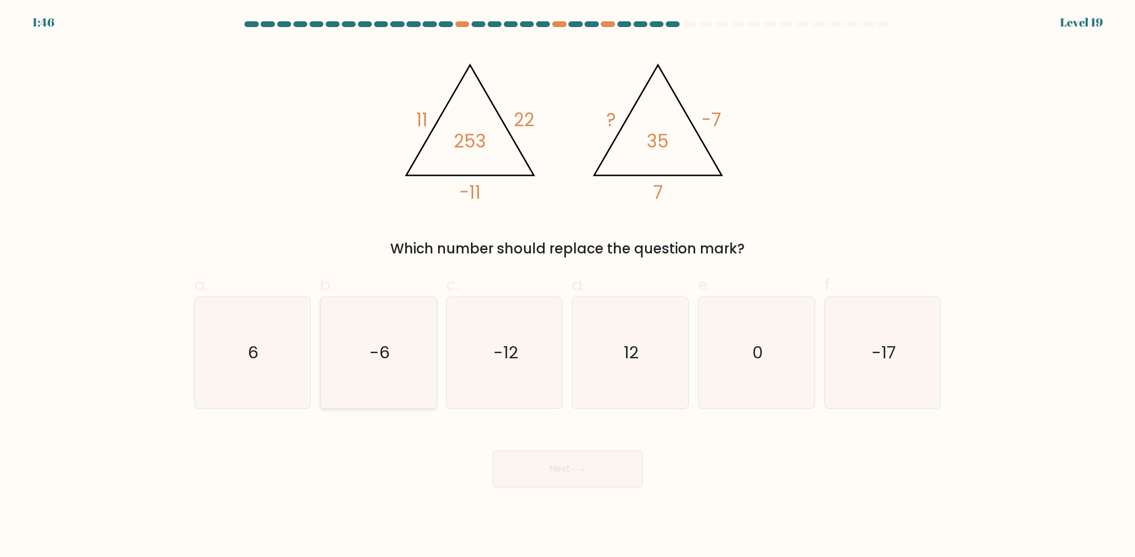
click at [348, 362] on icon "-6" at bounding box center [378, 352] width 111 height 111
click at [568, 286] on input "b. -6" at bounding box center [568, 282] width 1 height 7
radio input "true"
click at [618, 478] on button "Next" at bounding box center [568, 469] width 150 height 37
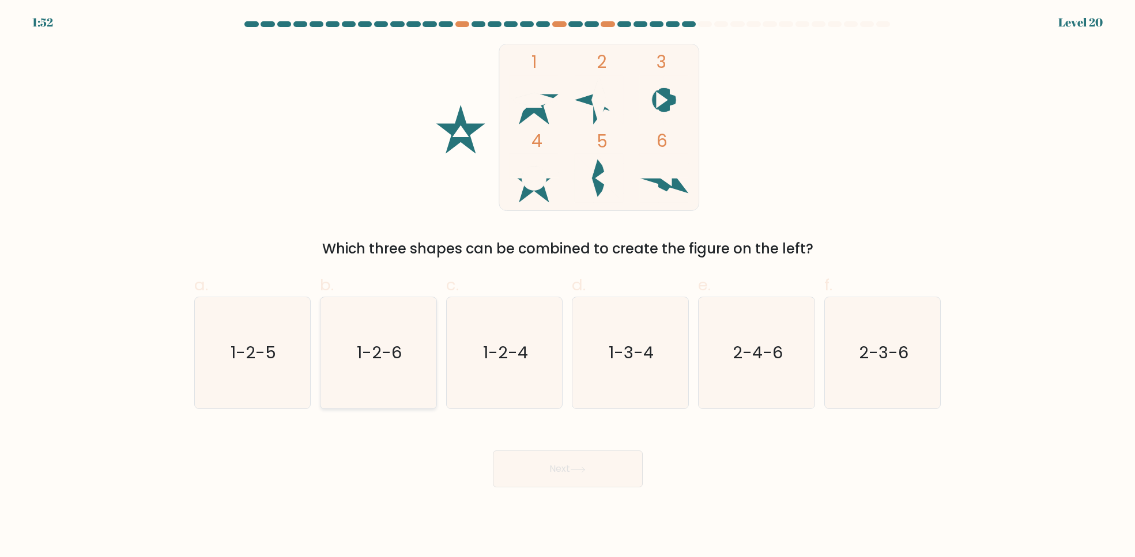
click at [344, 382] on icon "1-2-6" at bounding box center [378, 352] width 111 height 111
click at [568, 286] on input "b. 1-2-6" at bounding box center [568, 282] width 1 height 7
radio input "true"
click at [565, 478] on button "Next" at bounding box center [568, 469] width 150 height 37
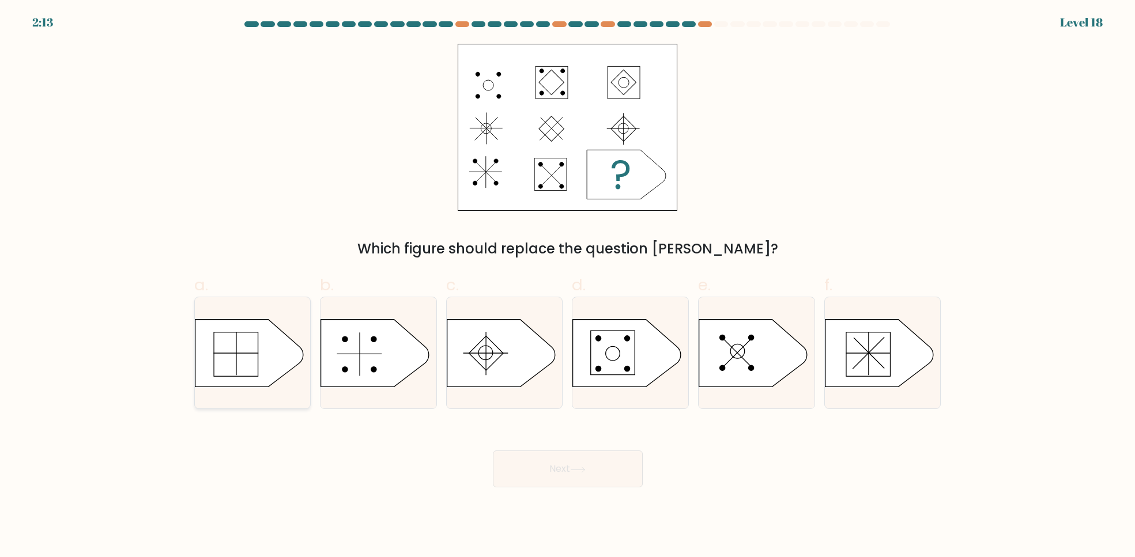
click at [223, 355] on icon at bounding box center [249, 352] width 108 height 67
click at [568, 286] on input "a." at bounding box center [568, 282] width 1 height 7
radio input "true"
click at [549, 468] on button "Next" at bounding box center [568, 469] width 150 height 37
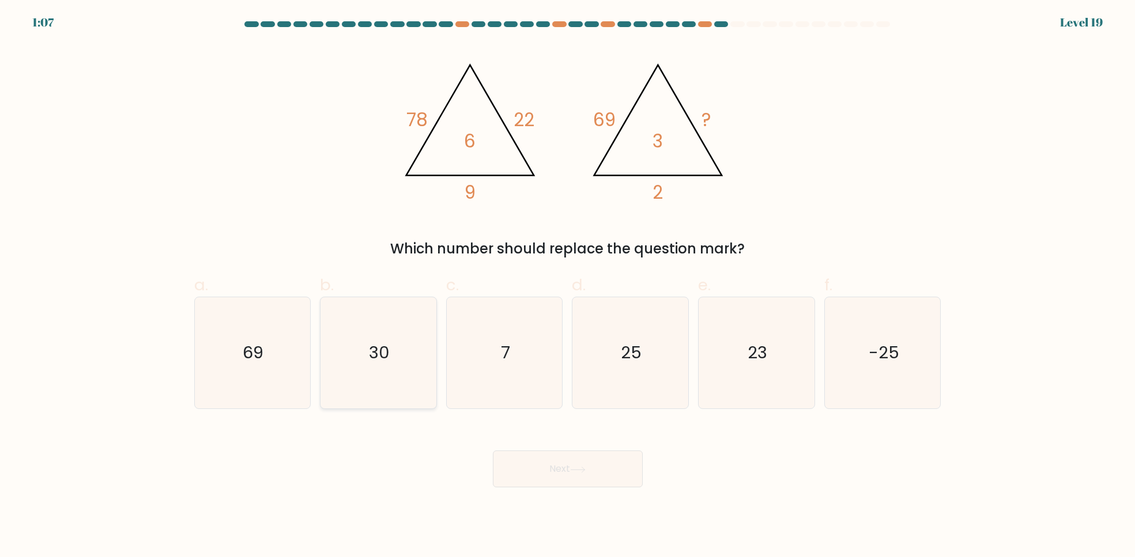
click at [350, 376] on icon "30" at bounding box center [378, 352] width 111 height 111
click at [568, 286] on input "b. 30" at bounding box center [568, 282] width 1 height 7
radio input "true"
click at [485, 376] on icon "7" at bounding box center [504, 352] width 111 height 111
click at [568, 286] on input "c. 7" at bounding box center [568, 282] width 1 height 7
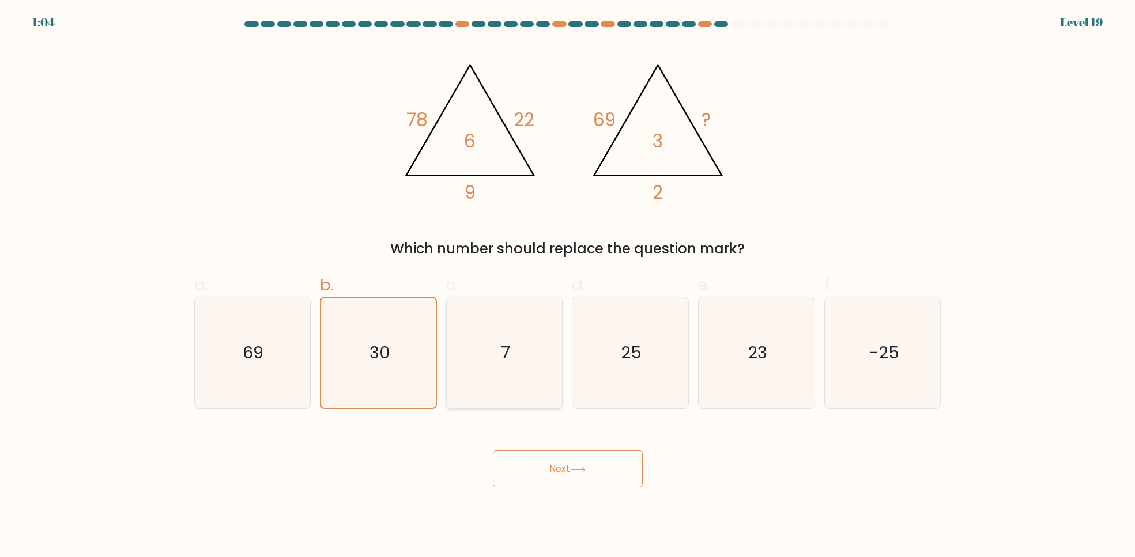
radio input "true"
click at [271, 373] on icon "69" at bounding box center [252, 352] width 111 height 111
click at [568, 286] on input "a. 69" at bounding box center [568, 282] width 1 height 7
radio input "true"
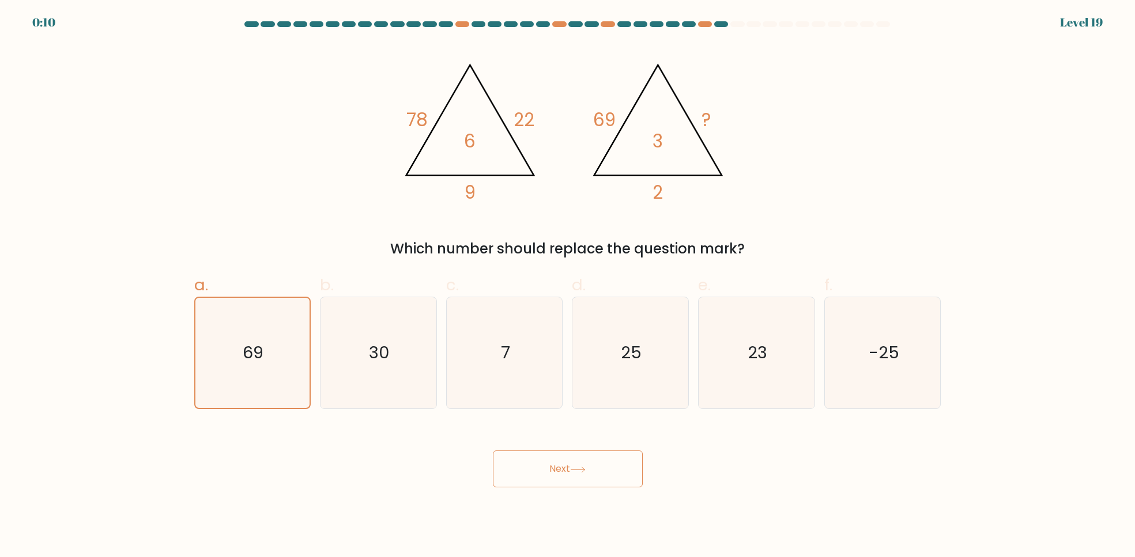
click at [532, 466] on button "Next" at bounding box center [568, 469] width 150 height 37
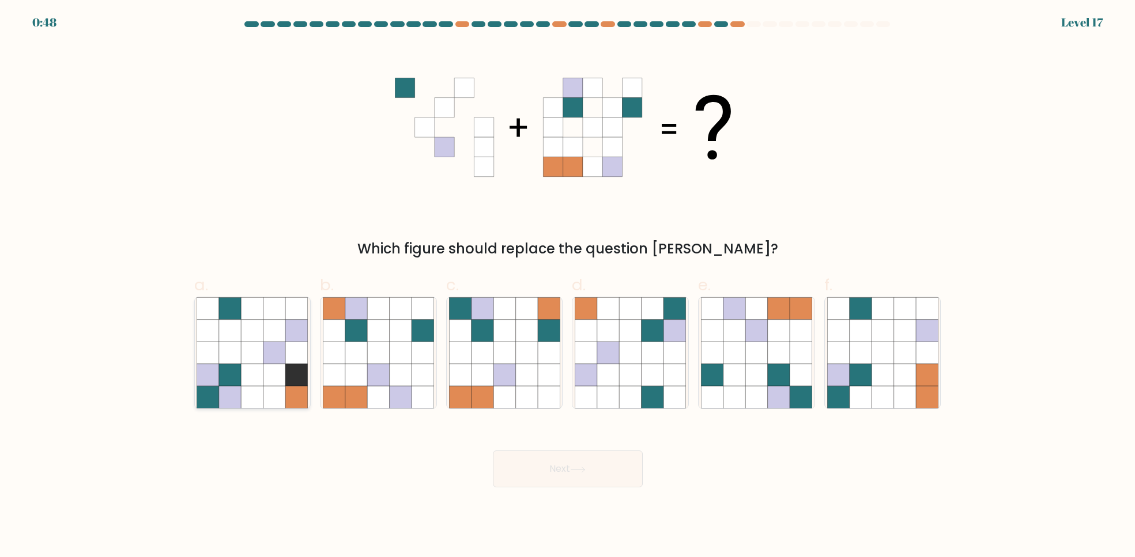
scroll to position [0, 0]
click at [408, 365] on icon at bounding box center [401, 375] width 22 height 22
click at [568, 286] on input "b." at bounding box center [568, 282] width 1 height 7
radio input "true"
click at [526, 460] on button "Next" at bounding box center [568, 469] width 150 height 37
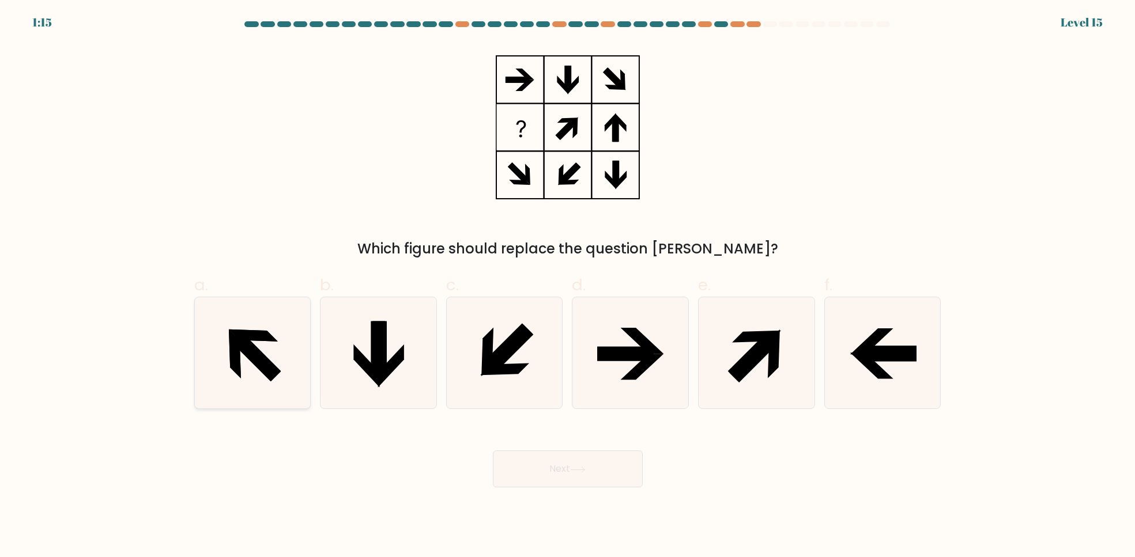
drag, startPoint x: 219, startPoint y: 361, endPoint x: 228, endPoint y: 363, distance: 9.4
click at [219, 361] on icon at bounding box center [252, 352] width 111 height 111
click at [568, 286] on input "a." at bounding box center [568, 282] width 1 height 7
radio input "true"
click at [535, 465] on button "Next" at bounding box center [568, 469] width 150 height 37
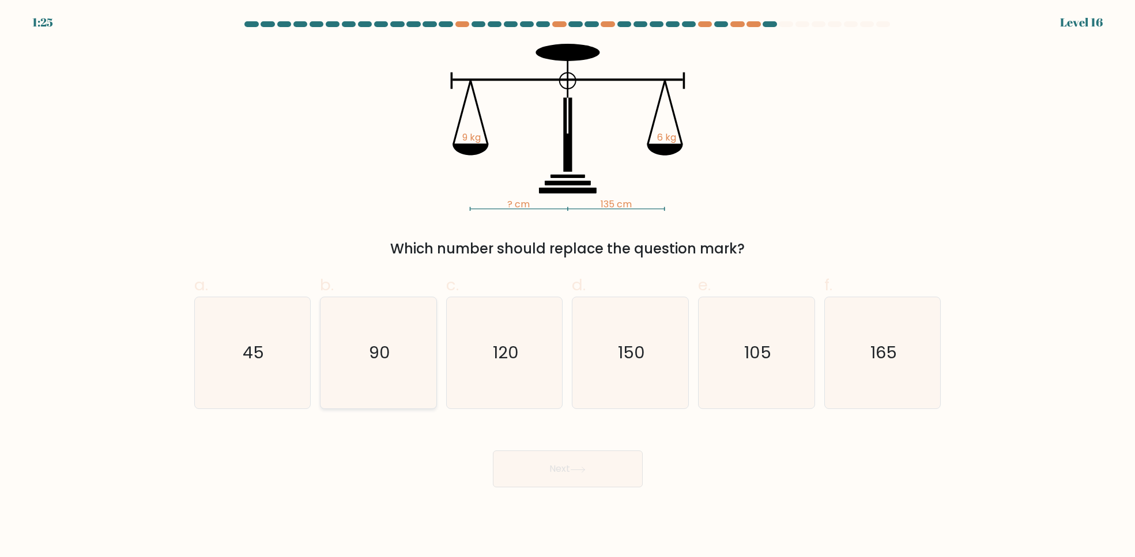
click at [323, 356] on icon "90" at bounding box center [378, 352] width 111 height 111
click at [568, 286] on input "b. 90" at bounding box center [568, 282] width 1 height 7
radio input "true"
click at [567, 458] on button "Next" at bounding box center [568, 469] width 150 height 37
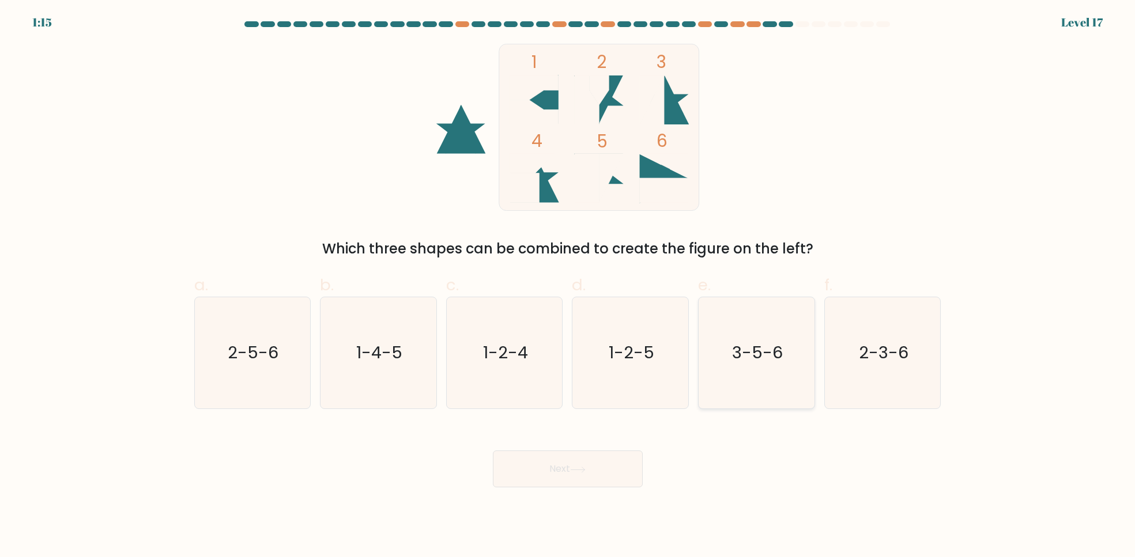
click at [753, 372] on icon "3-5-6" at bounding box center [756, 352] width 111 height 111
click at [568, 286] on input "e. 3-5-6" at bounding box center [568, 282] width 1 height 7
radio input "true"
click at [599, 471] on button "Next" at bounding box center [568, 469] width 150 height 37
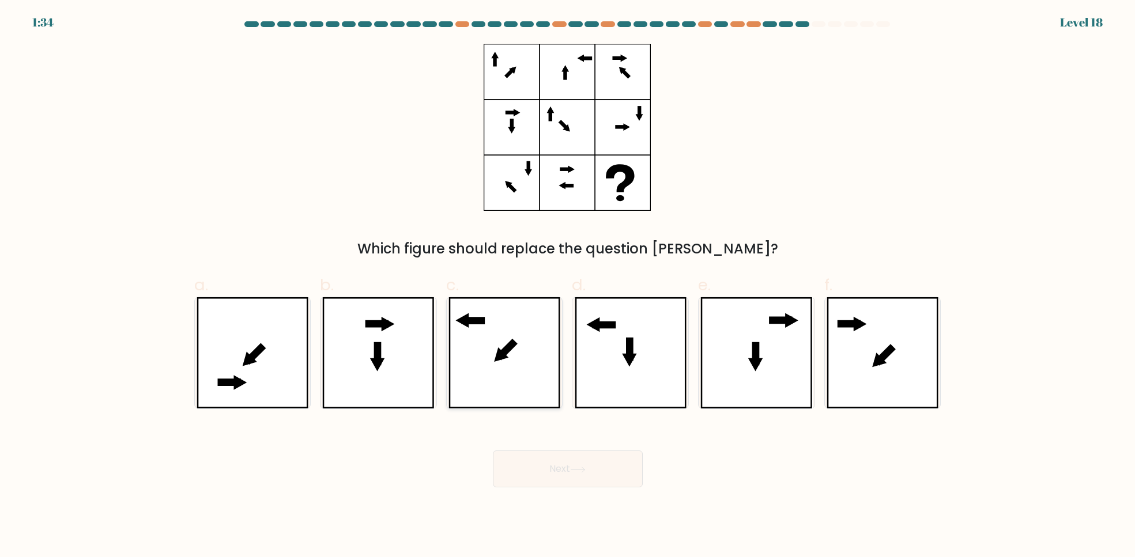
click at [515, 350] on icon at bounding box center [504, 352] width 112 height 111
click at [568, 286] on input "c." at bounding box center [568, 282] width 1 height 7
radio input "true"
click at [616, 478] on button "Next" at bounding box center [568, 469] width 150 height 37
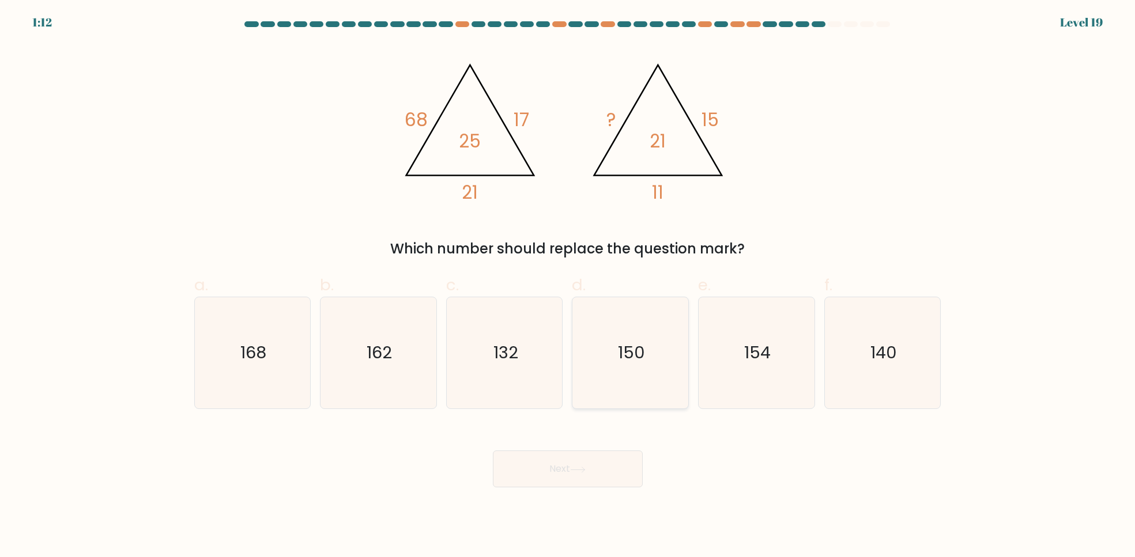
click at [644, 363] on text "150" at bounding box center [631, 353] width 27 height 23
click at [568, 286] on input "d. 150" at bounding box center [568, 282] width 1 height 7
radio input "true"
click at [562, 467] on button "Next" at bounding box center [568, 469] width 150 height 37
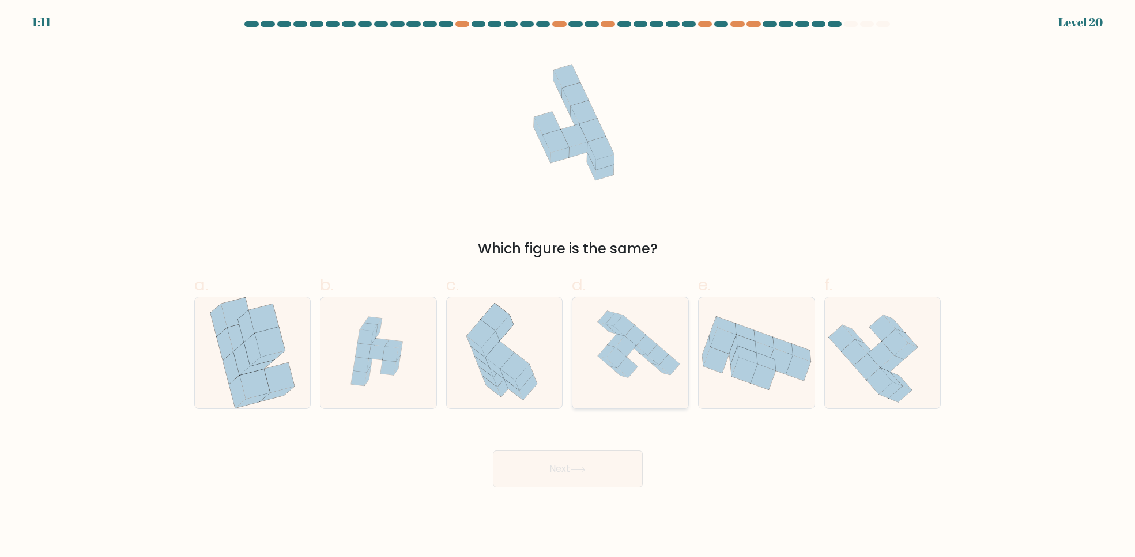
click at [628, 356] on icon at bounding box center [626, 347] width 21 height 21
click at [568, 286] on input "d." at bounding box center [568, 282] width 1 height 7
radio input "true"
click at [593, 473] on button "Next" at bounding box center [568, 469] width 150 height 37
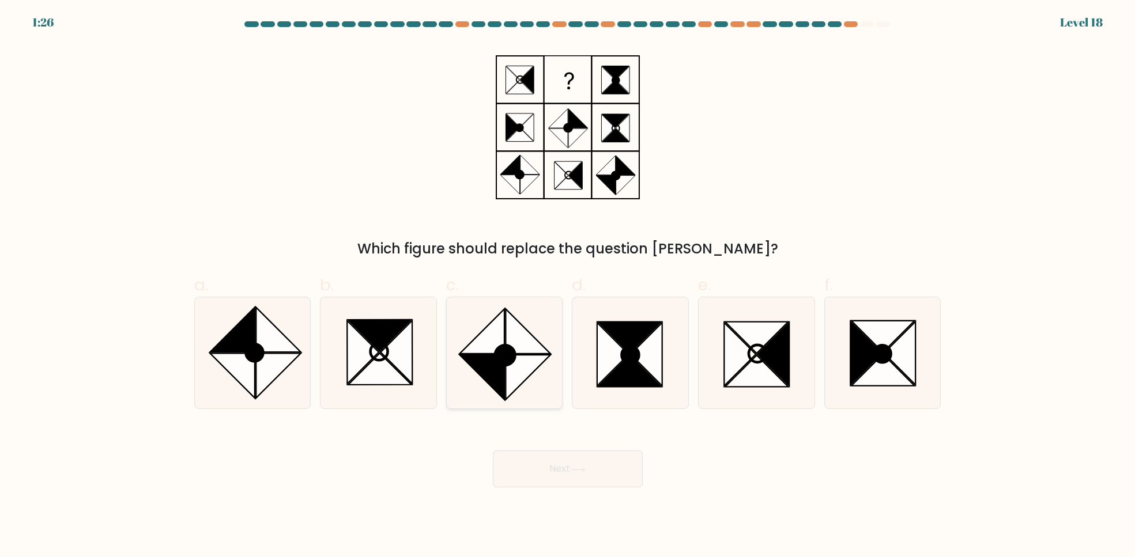
click at [514, 367] on icon at bounding box center [527, 378] width 44 height 44
click at [568, 286] on input "c." at bounding box center [568, 282] width 1 height 7
radio input "true"
click at [534, 467] on button "Next" at bounding box center [568, 469] width 150 height 37
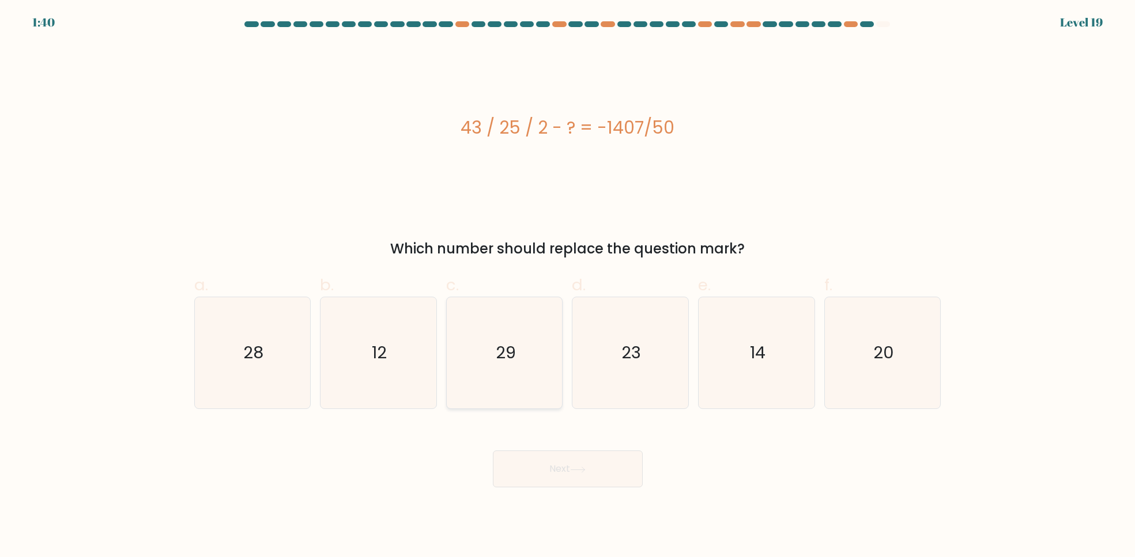
click at [469, 360] on icon "29" at bounding box center [504, 352] width 111 height 111
click at [568, 286] on input "c. 29" at bounding box center [568, 282] width 1 height 7
radio input "true"
click at [542, 456] on button "Next" at bounding box center [568, 469] width 150 height 37
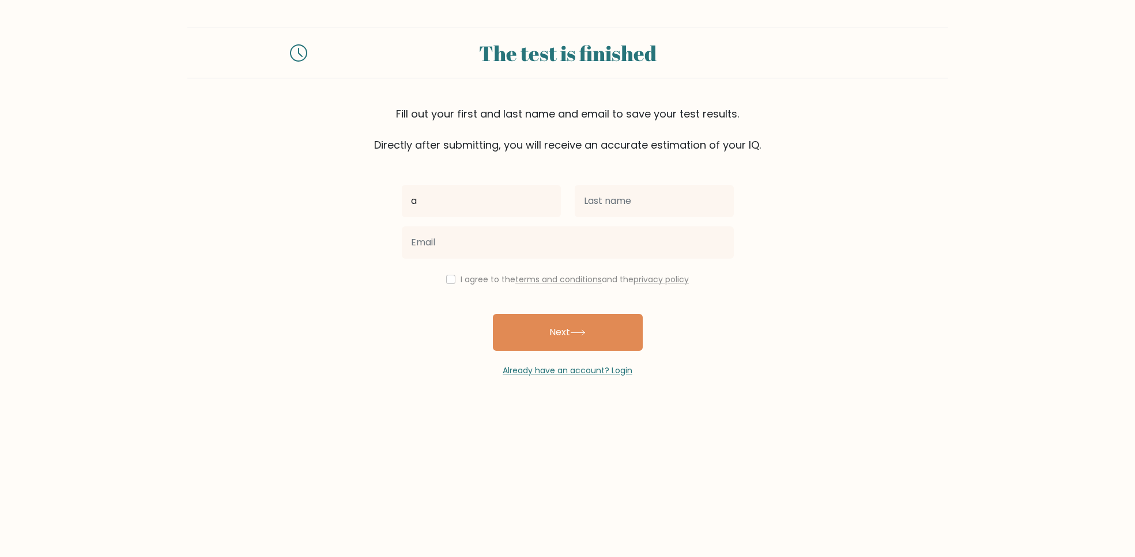
type input "a"
click at [600, 203] on input "text" at bounding box center [654, 201] width 159 height 32
type input "s"
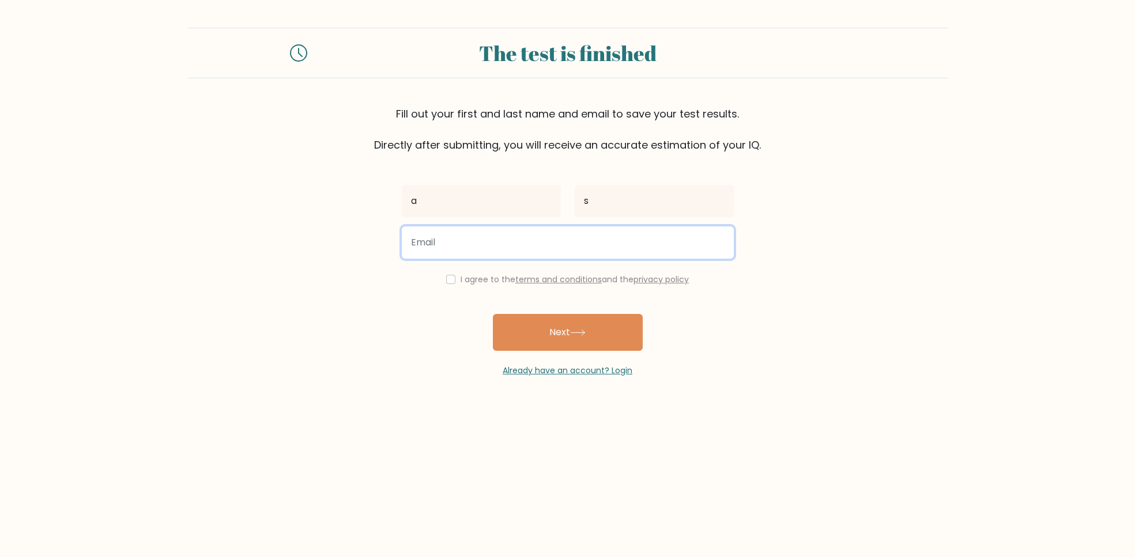
click at [576, 239] on input "email" at bounding box center [568, 243] width 332 height 32
type input "chabulsqu1contacto@gmail.com"
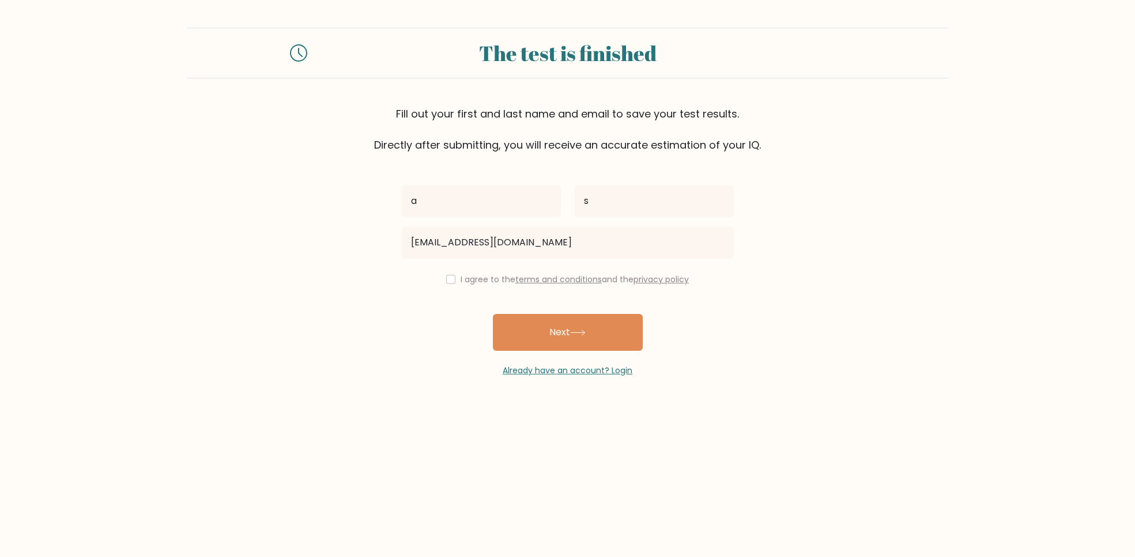
click at [470, 280] on label "I agree to the terms and conditions and the privacy policy" at bounding box center [574, 280] width 228 height 12
drag, startPoint x: 455, startPoint y: 283, endPoint x: 443, endPoint y: 281, distance: 12.8
click at [455, 283] on div "I agree to the terms and conditions and the privacy policy" at bounding box center [568, 280] width 346 height 14
click at [437, 280] on div "I agree to the terms and conditions and the privacy policy" at bounding box center [568, 280] width 346 height 14
click at [442, 278] on div "I agree to the terms and conditions and the privacy policy" at bounding box center [568, 280] width 346 height 14
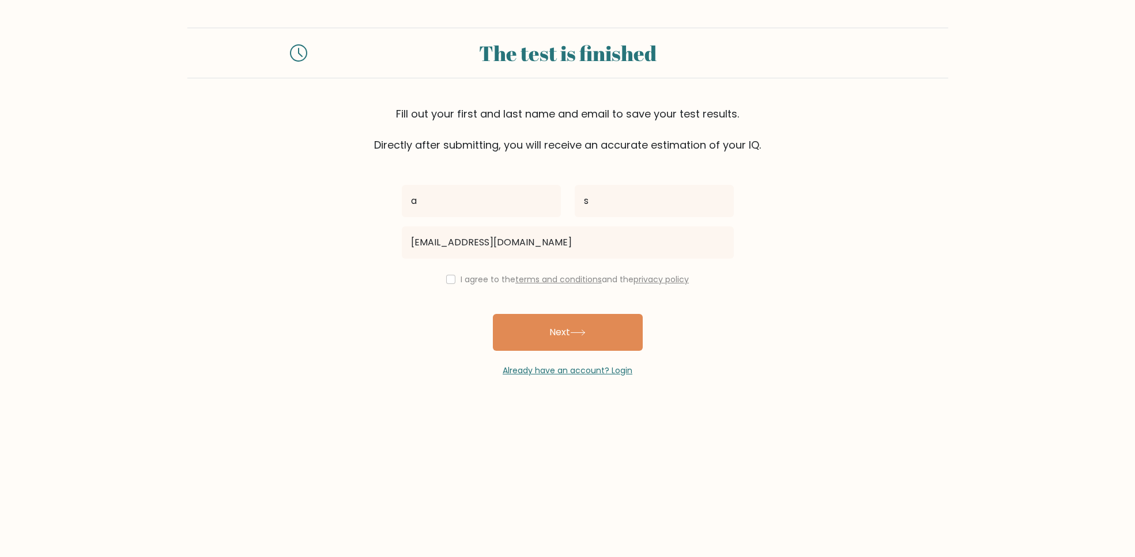
click at [447, 281] on input "checkbox" at bounding box center [450, 279] width 9 height 9
checkbox input "true"
click at [505, 322] on button "Next" at bounding box center [568, 332] width 150 height 37
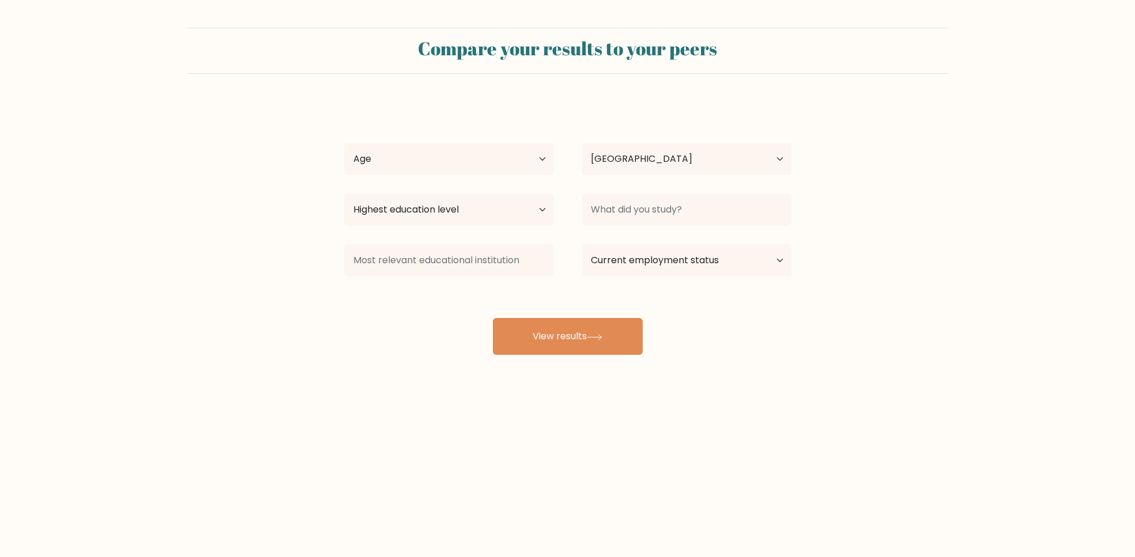
select select "AR"
select select "lower_secondary"
click at [672, 204] on input at bounding box center [687, 210] width 210 height 32
type input "a"
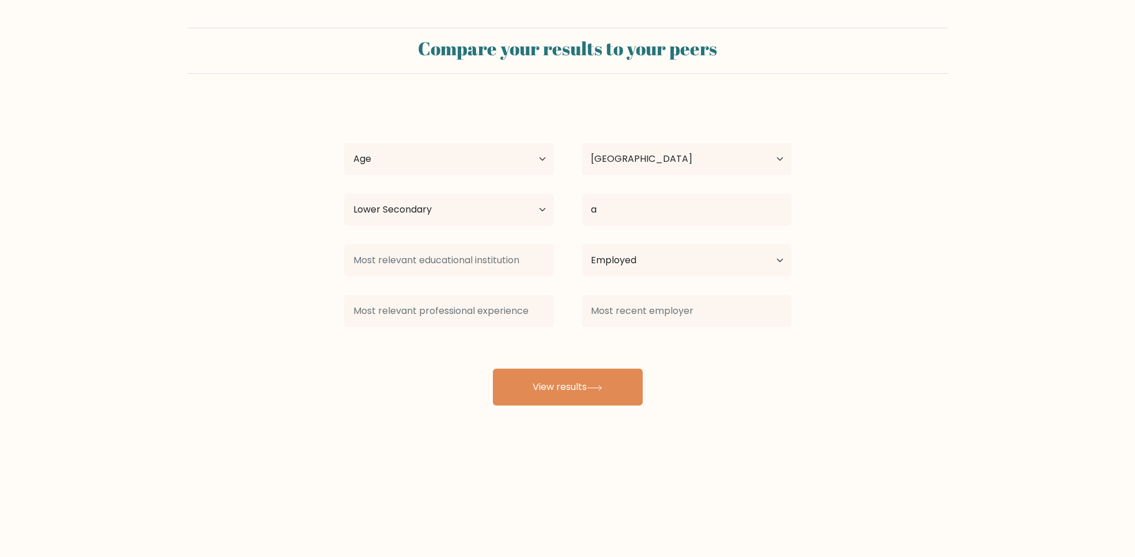
drag, startPoint x: 667, startPoint y: 267, endPoint x: 618, endPoint y: 318, distance: 70.5
click at [612, 326] on input at bounding box center [687, 311] width 210 height 32
click at [646, 238] on div "a s Age Under [DEMOGRAPHIC_DATA] [DEMOGRAPHIC_DATA] [DEMOGRAPHIC_DATA] [DEMOGRA…" at bounding box center [567, 253] width 461 height 304
select select "other"
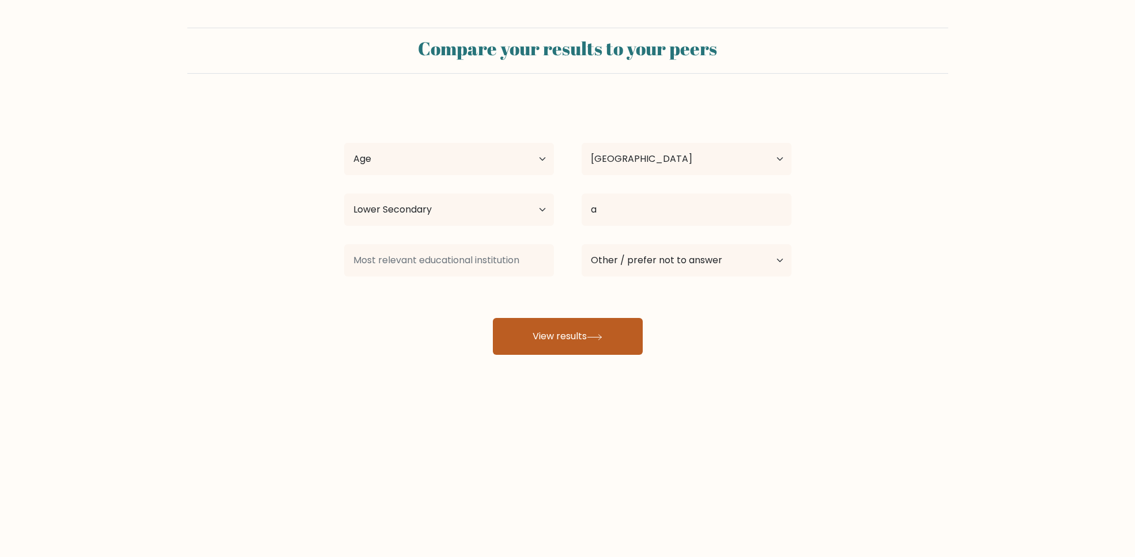
click at [537, 347] on button "View results" at bounding box center [568, 336] width 150 height 37
select select "18_24"
click at [563, 335] on button "View results" at bounding box center [568, 336] width 150 height 37
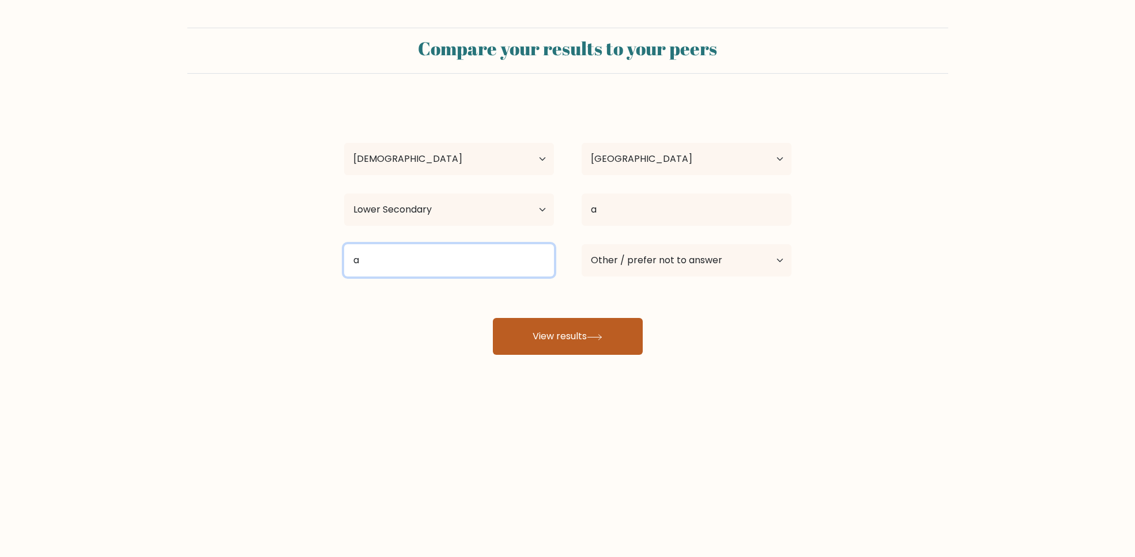
type input "a"
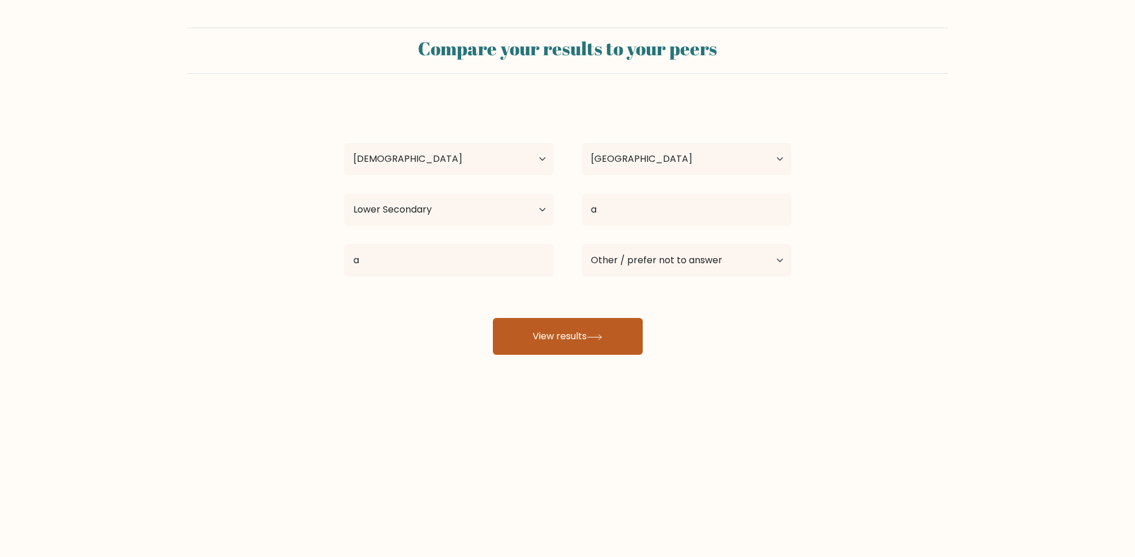
click at [549, 338] on button "View results" at bounding box center [568, 336] width 150 height 37
